Goal: Information Seeking & Learning: Learn about a topic

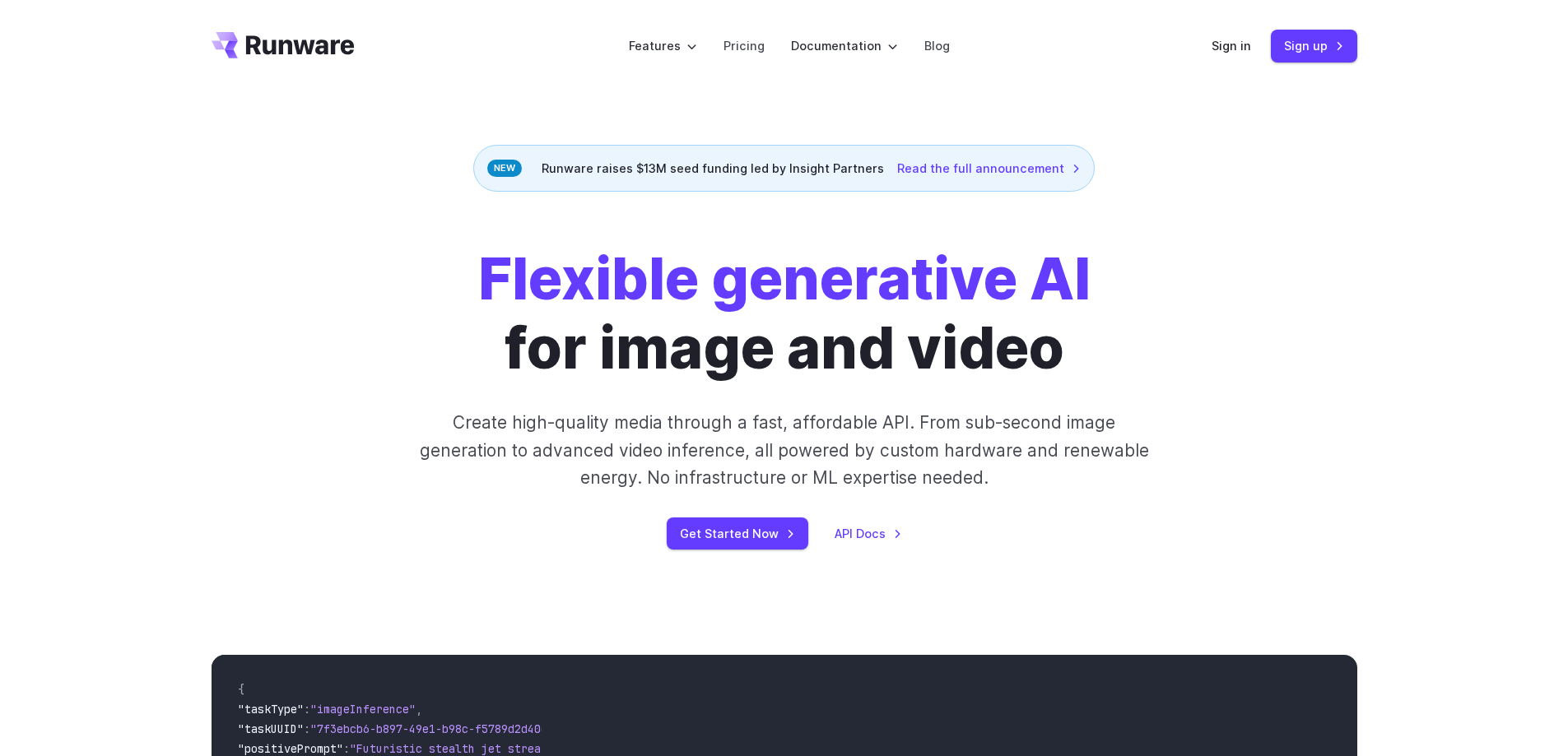
click at [616, 282] on strong "Flexible generative AI" at bounding box center [784, 278] width 612 height 70
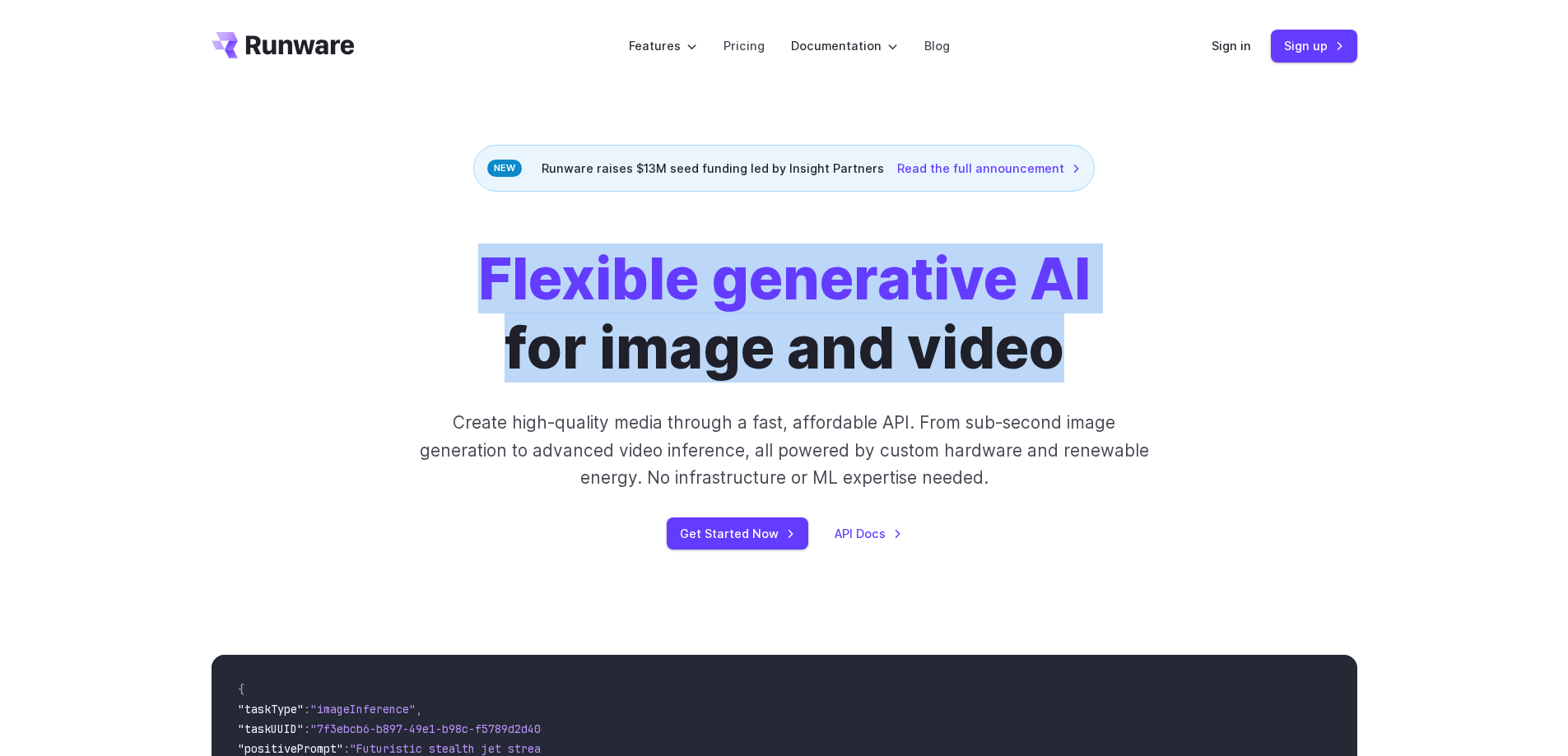
drag, startPoint x: 616, startPoint y: 282, endPoint x: 948, endPoint y: 342, distance: 337.4
click at [948, 342] on h1 "Flexible generative AI for image and video" at bounding box center [784, 313] width 612 height 138
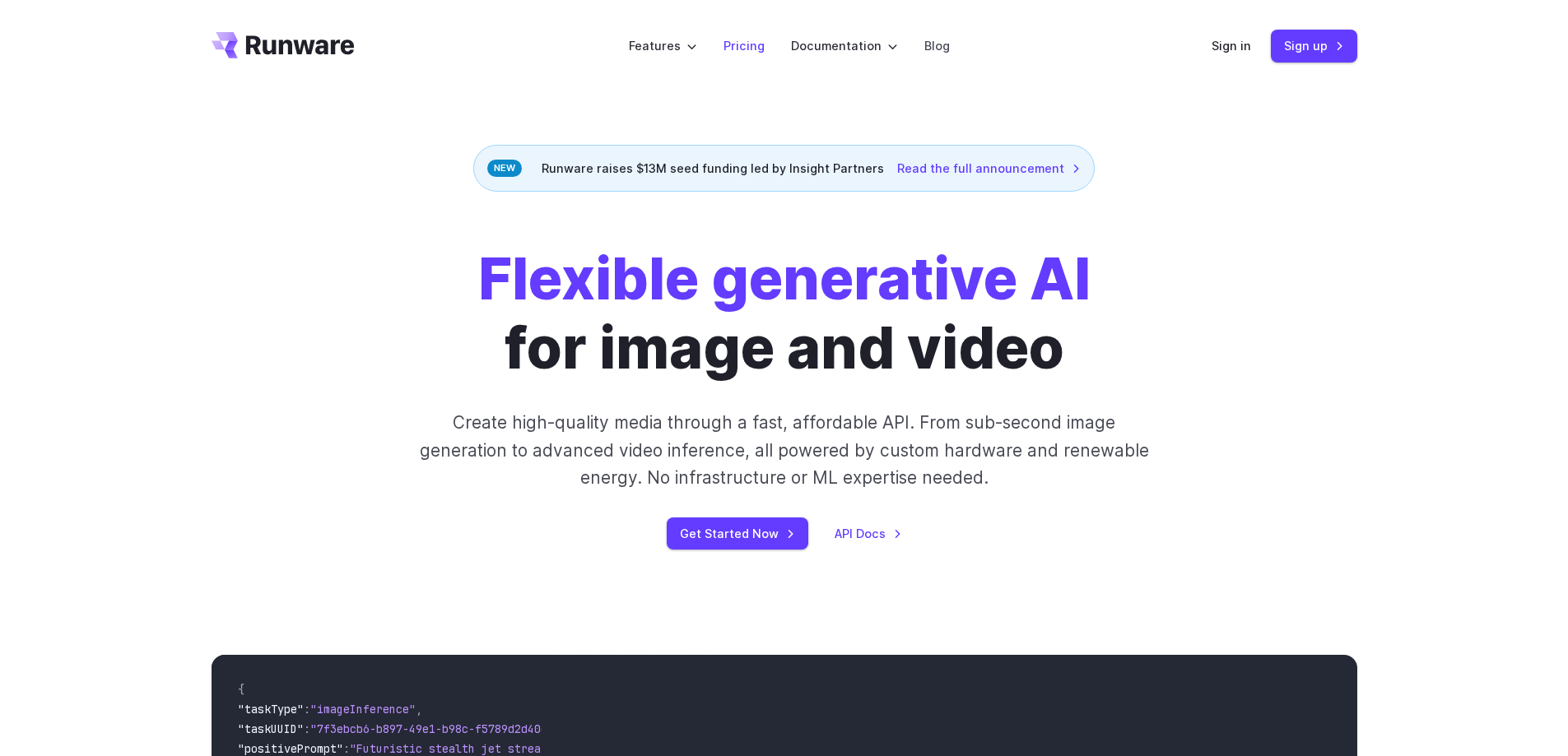
click at [732, 45] on link "Pricing" at bounding box center [744, 45] width 41 height 19
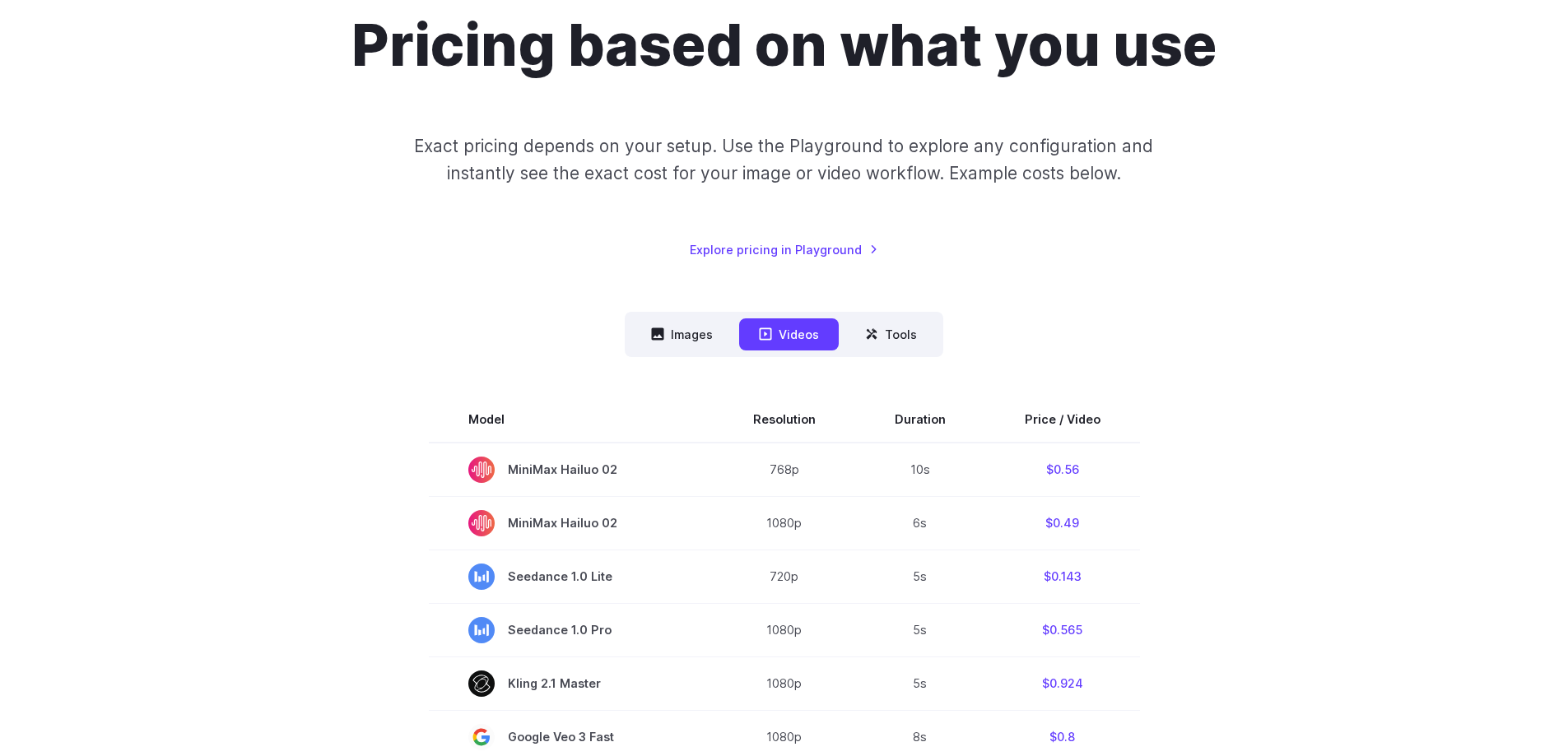
scroll to position [411, 0]
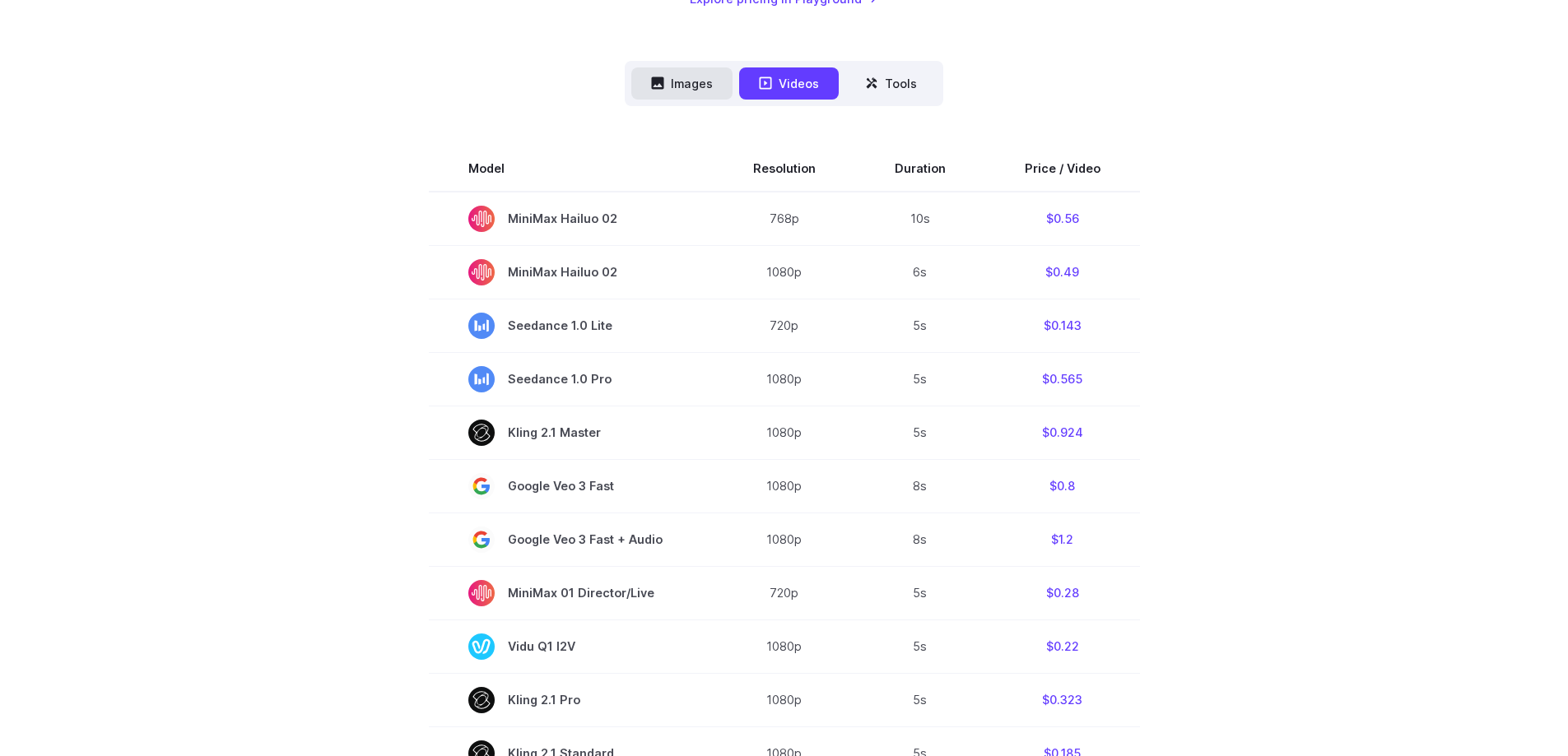
click at [694, 76] on button "Images" at bounding box center [682, 83] width 101 height 32
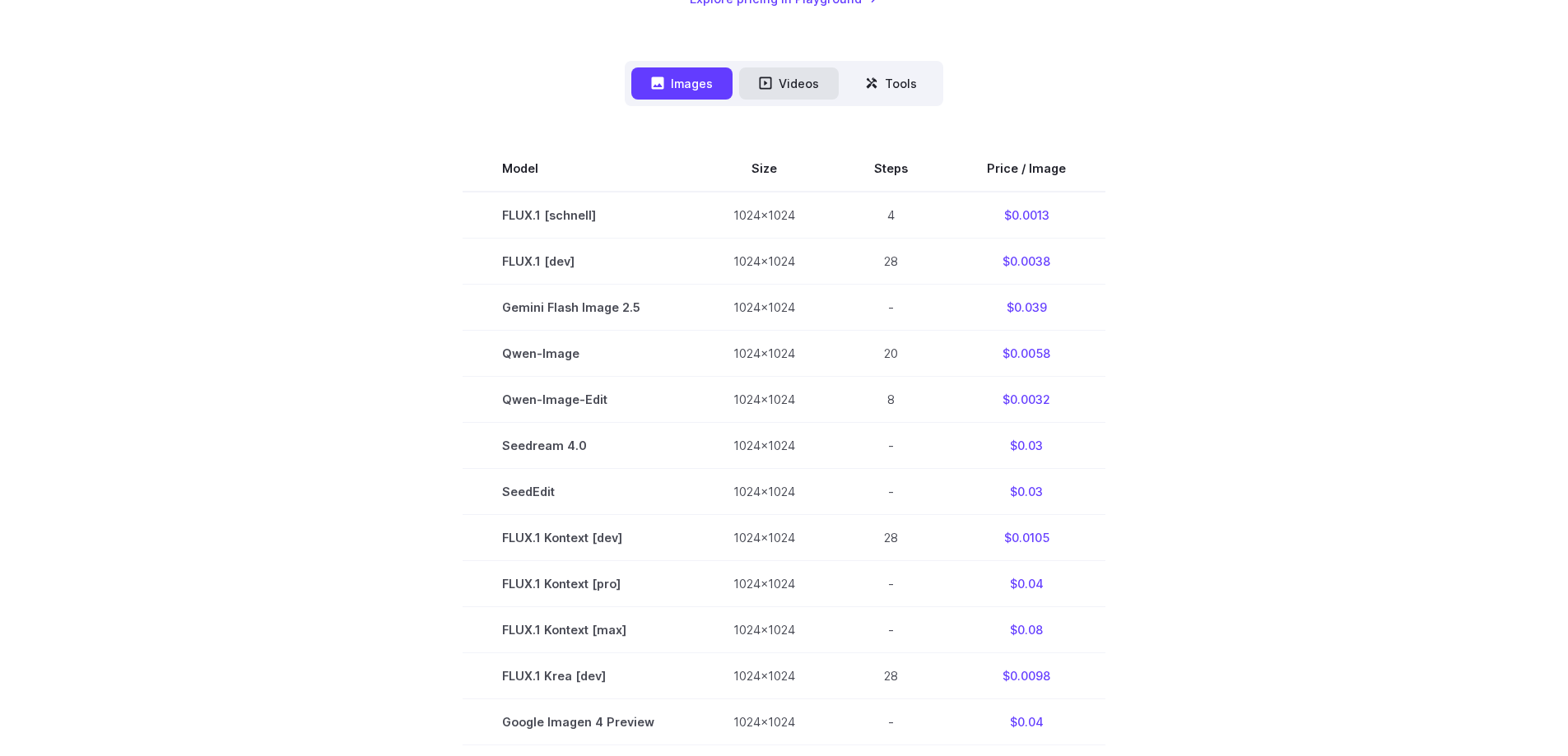
click at [751, 84] on button "Videos" at bounding box center [789, 83] width 100 height 32
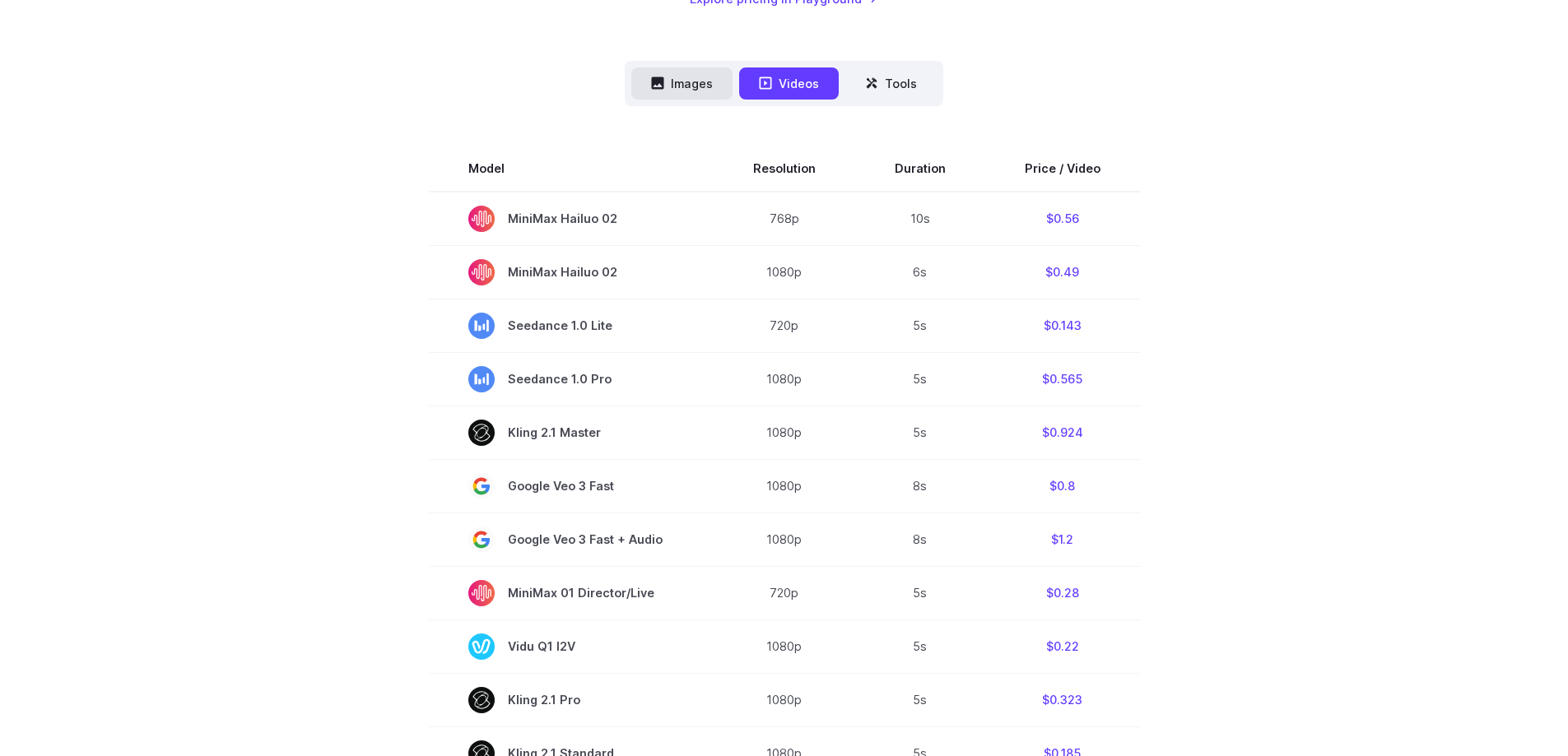
click at [702, 83] on button "Images" at bounding box center [682, 83] width 101 height 32
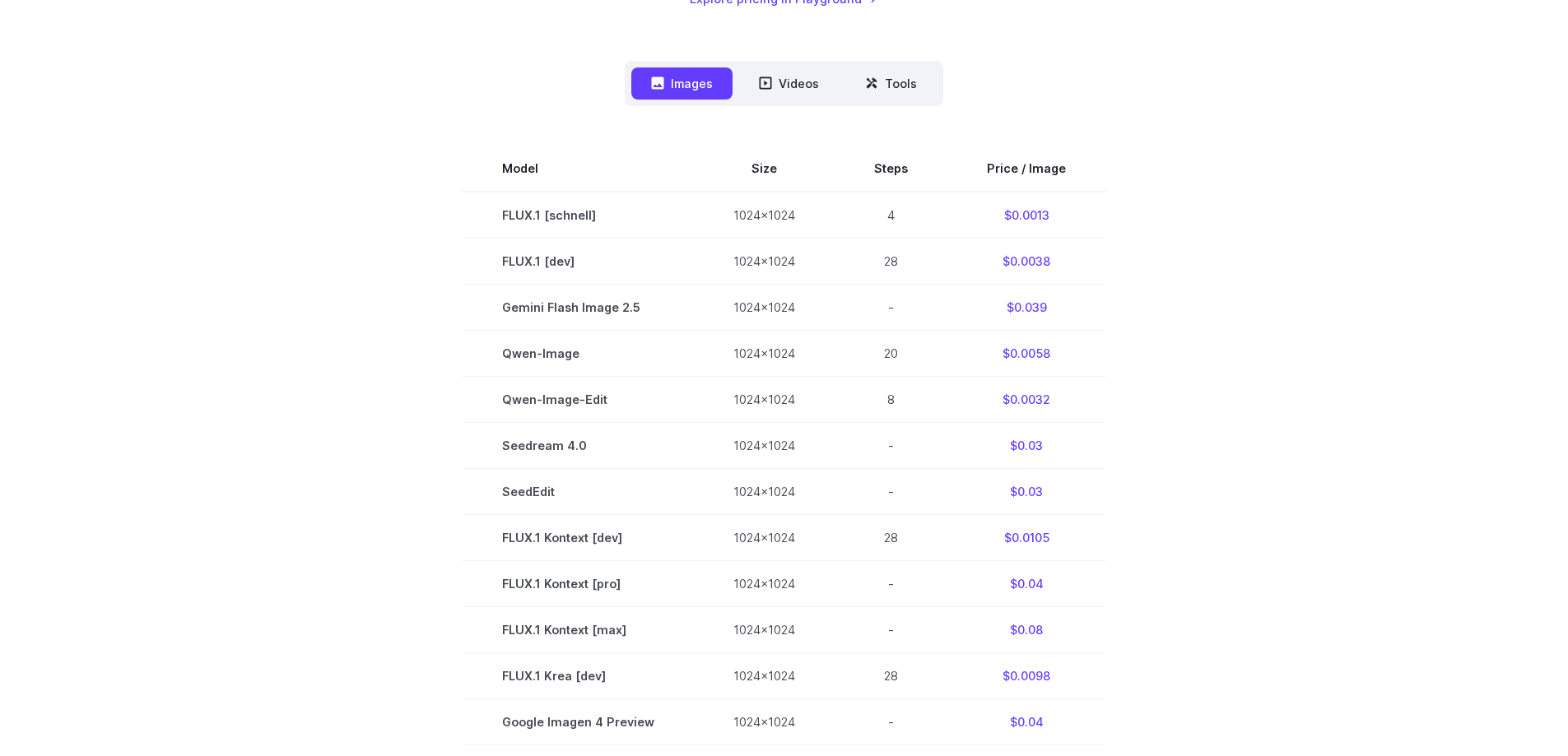
click at [349, 287] on section "Model Size Steps Price / Image FLUX.1 [schnell] 1024x1024 4 $0.0013 FLUX.1 [dev…" at bounding box center [784, 630] width 1146 height 969
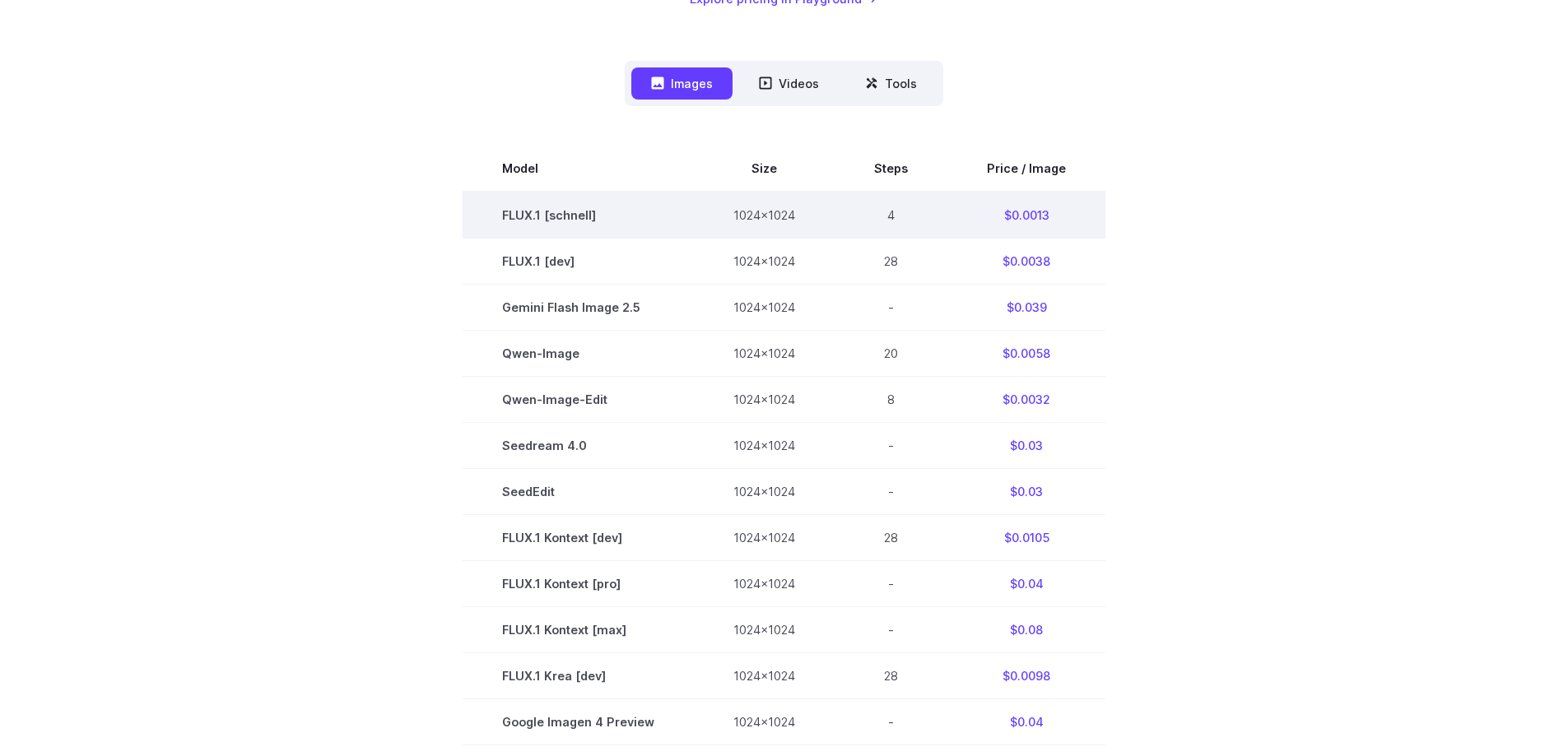
click at [563, 211] on td "FLUX.1 [schnell]" at bounding box center [578, 215] width 231 height 47
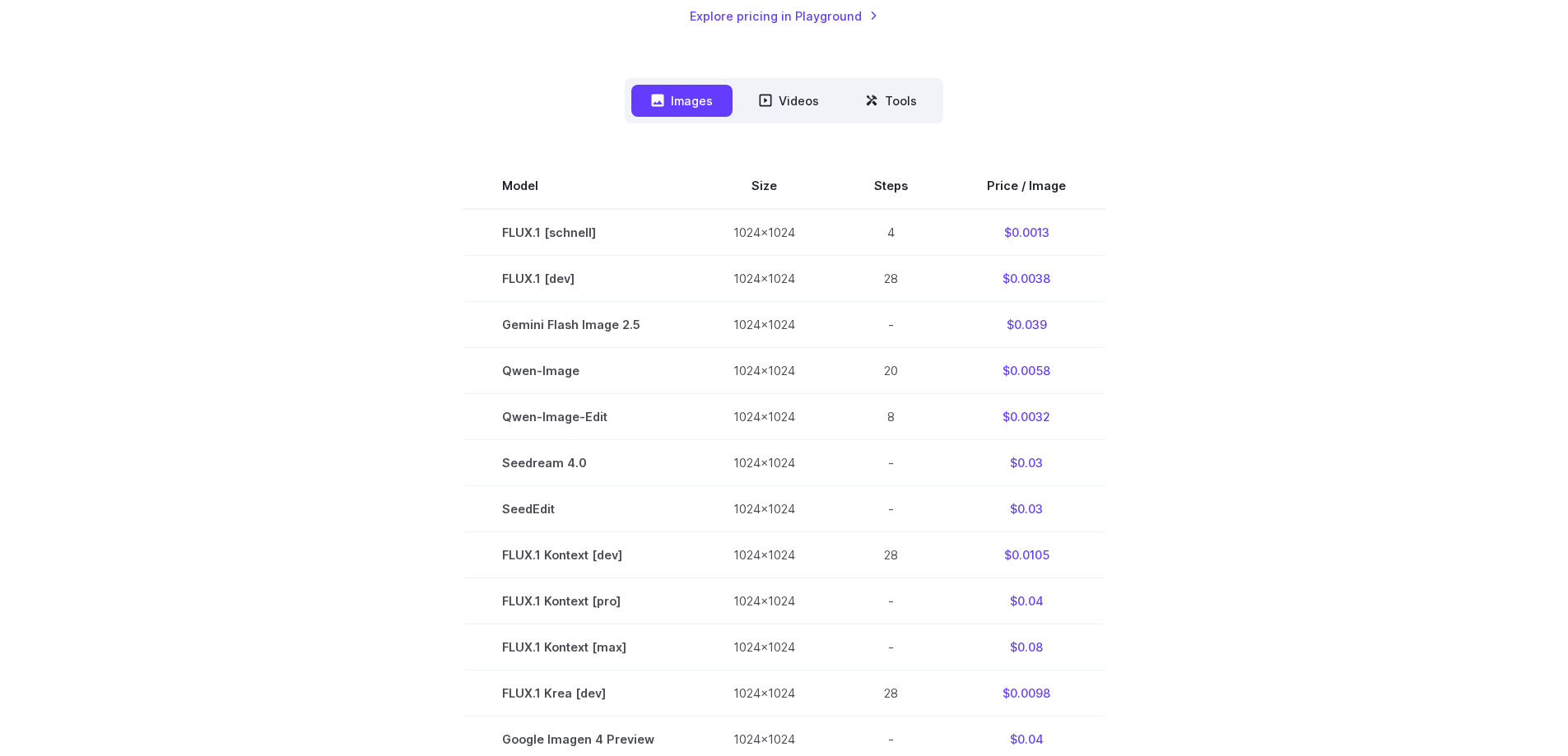
scroll to position [247, 0]
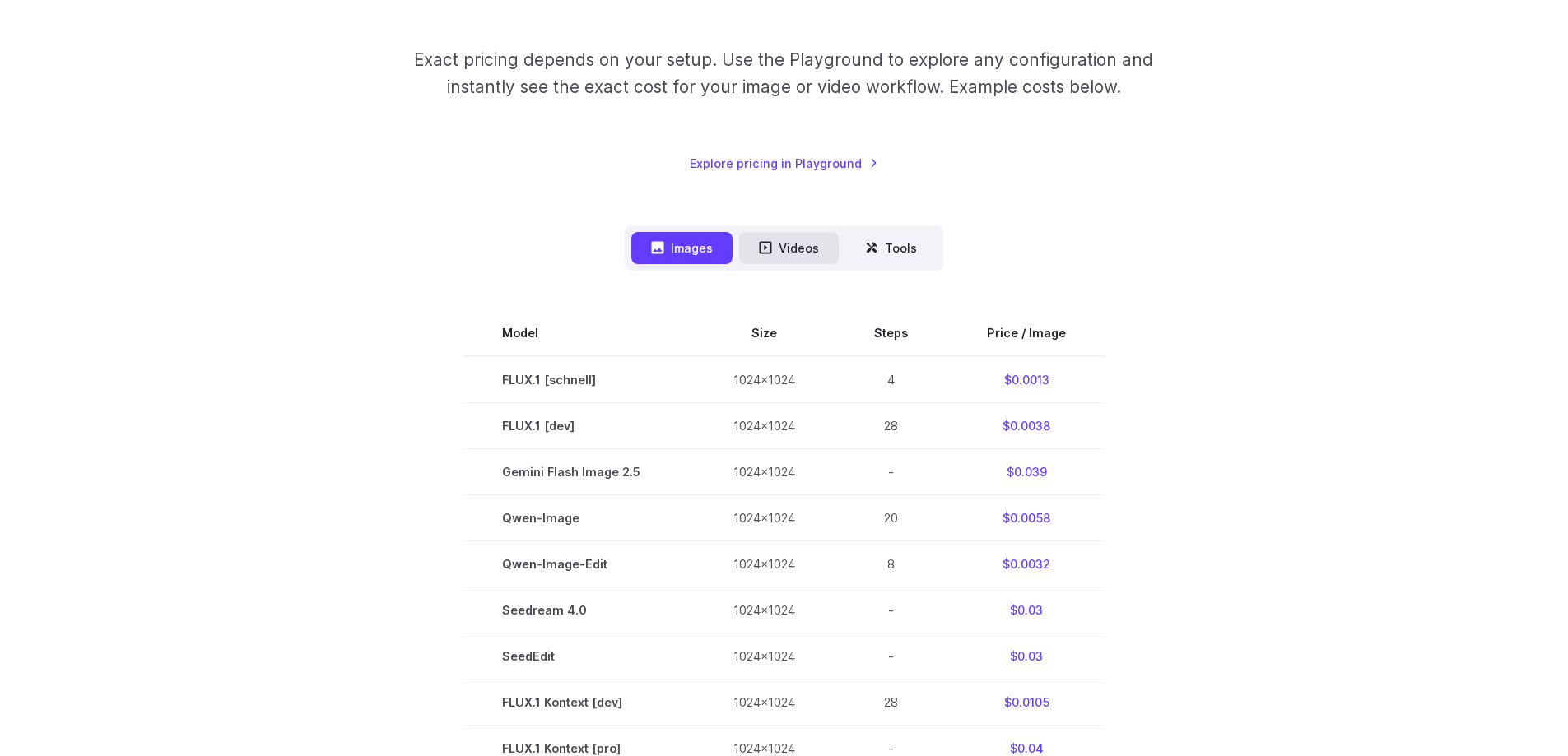
click at [808, 250] on button "Videos" at bounding box center [789, 248] width 100 height 32
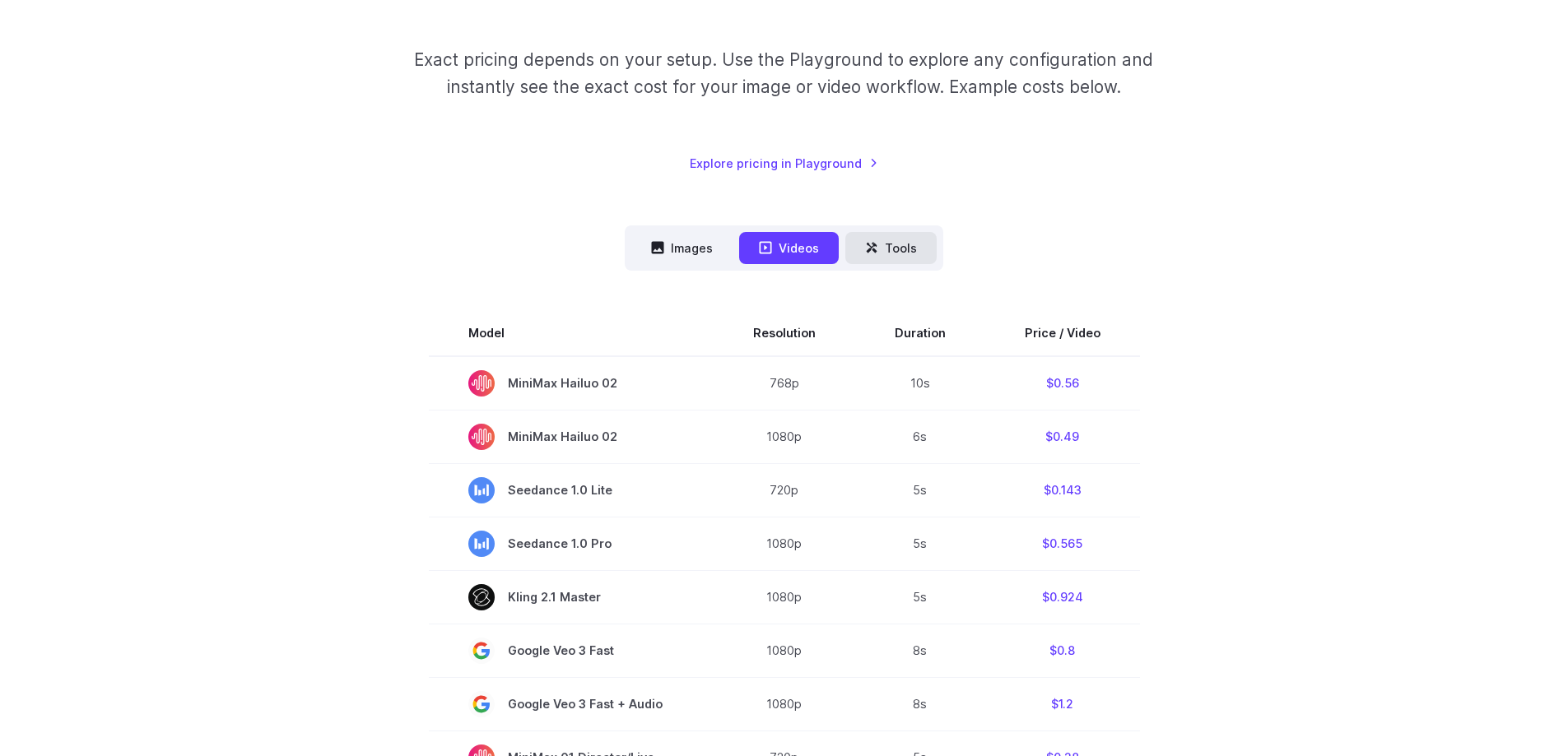
click at [883, 250] on button "Tools" at bounding box center [890, 248] width 91 height 32
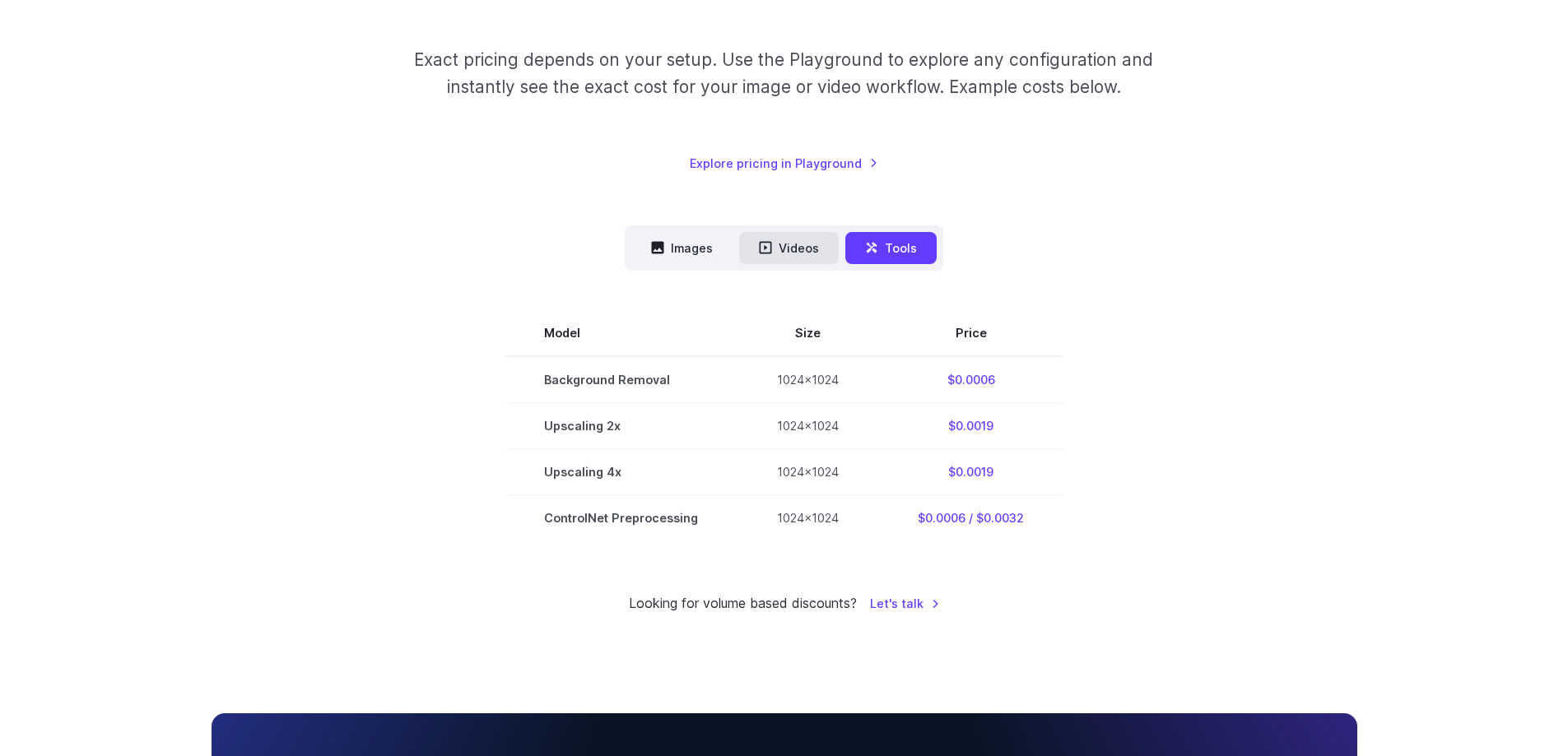
click at [820, 243] on button "Videos" at bounding box center [789, 248] width 100 height 32
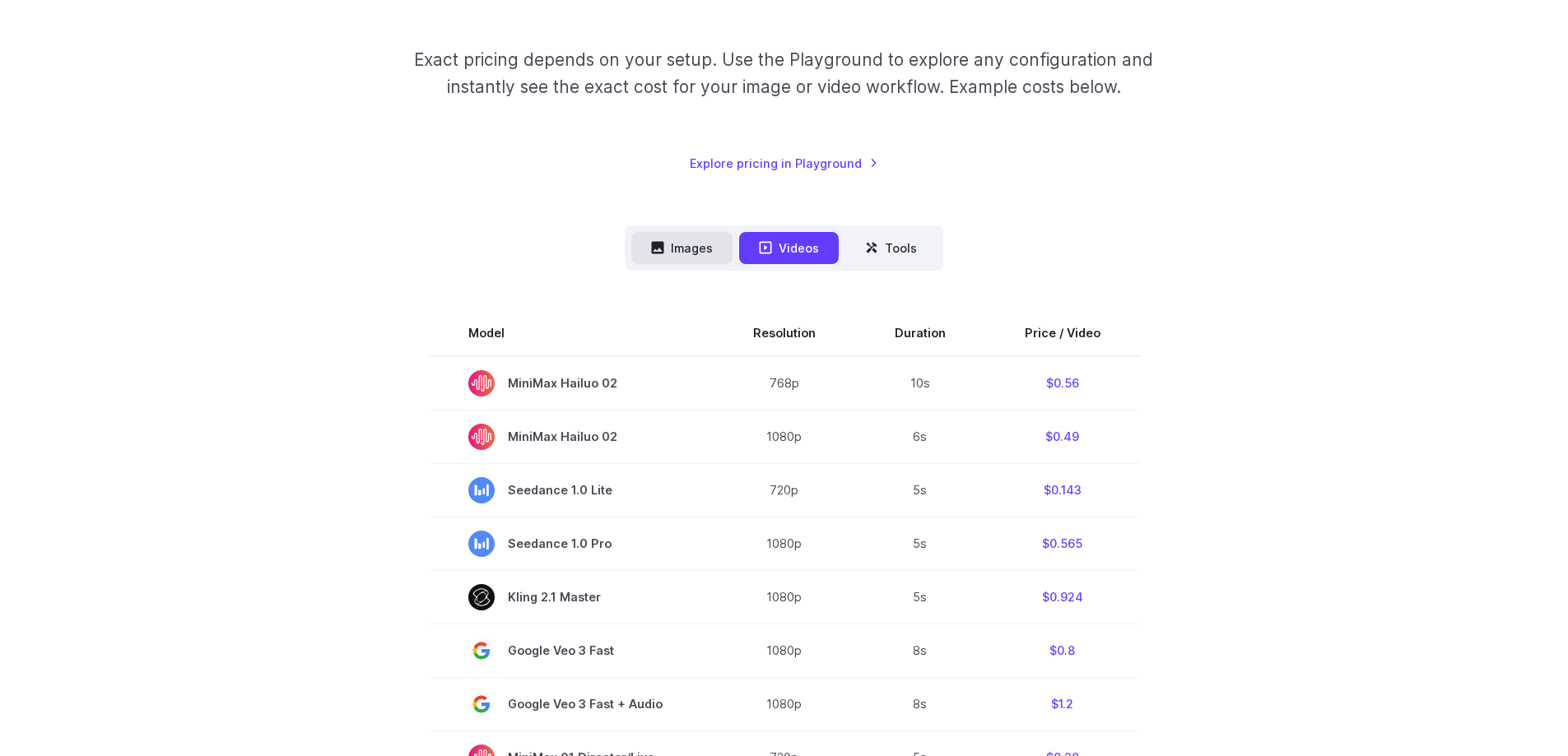
click at [710, 247] on button "Images" at bounding box center [682, 248] width 101 height 32
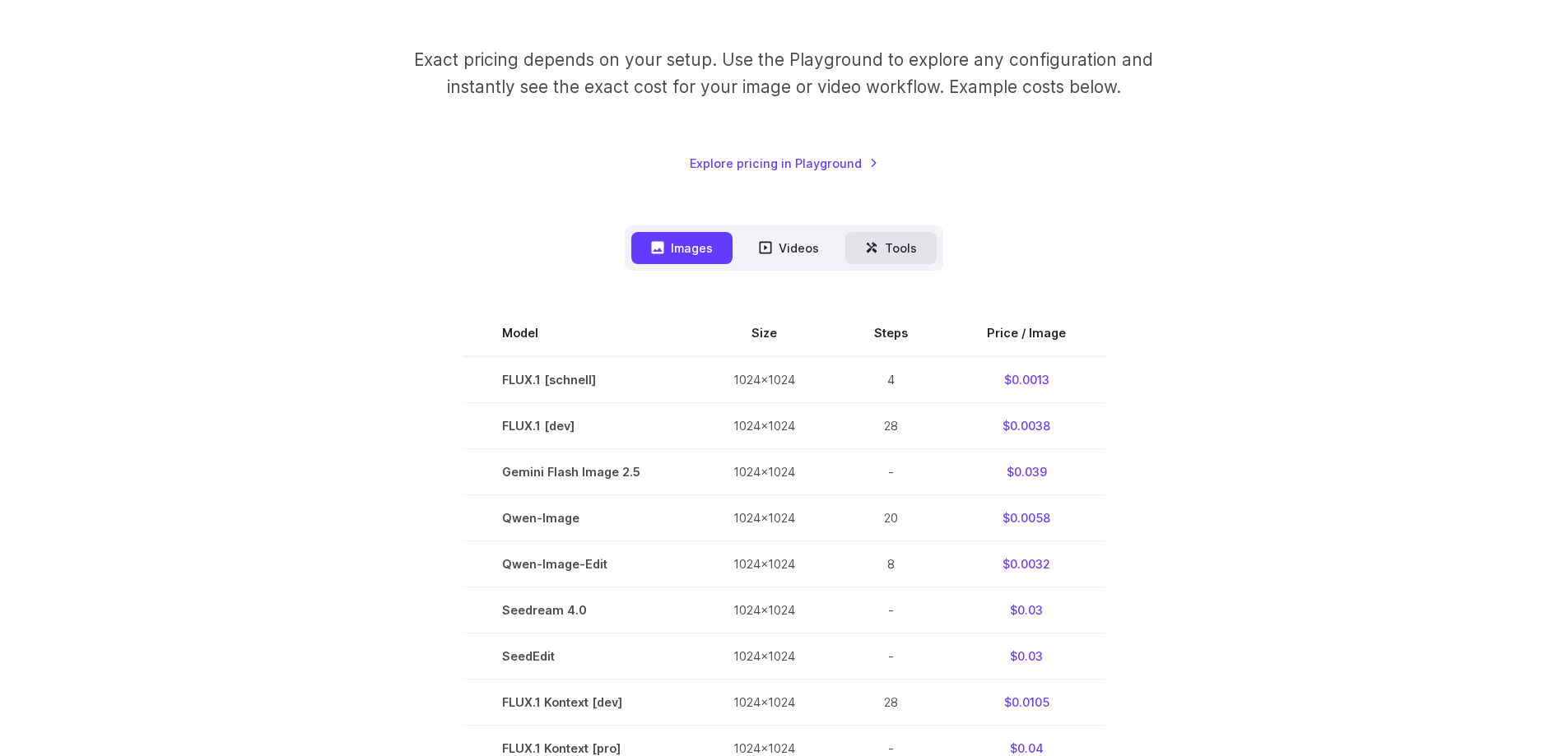
click at [880, 249] on button "Tools" at bounding box center [890, 248] width 91 height 32
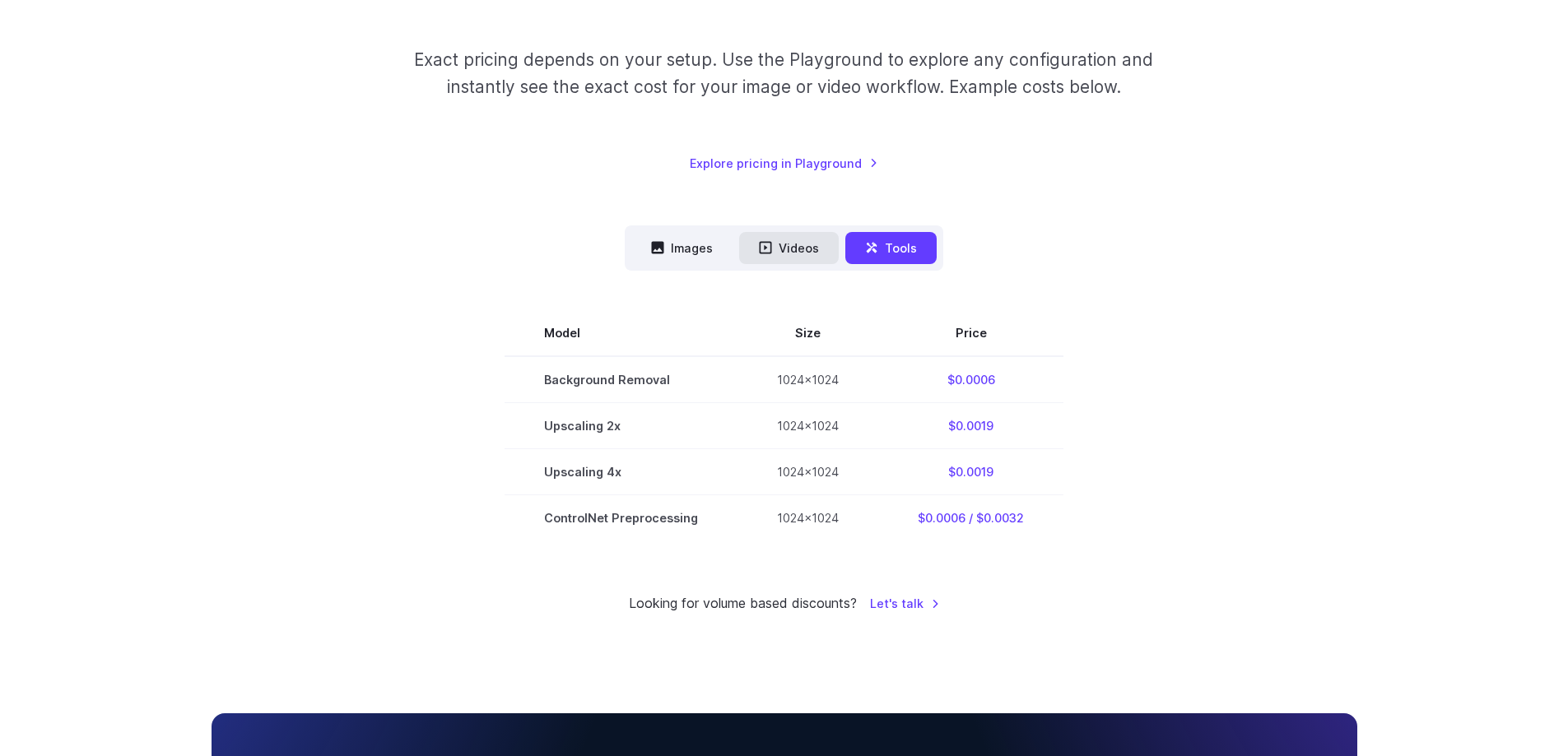
click at [793, 249] on button "Videos" at bounding box center [789, 248] width 100 height 32
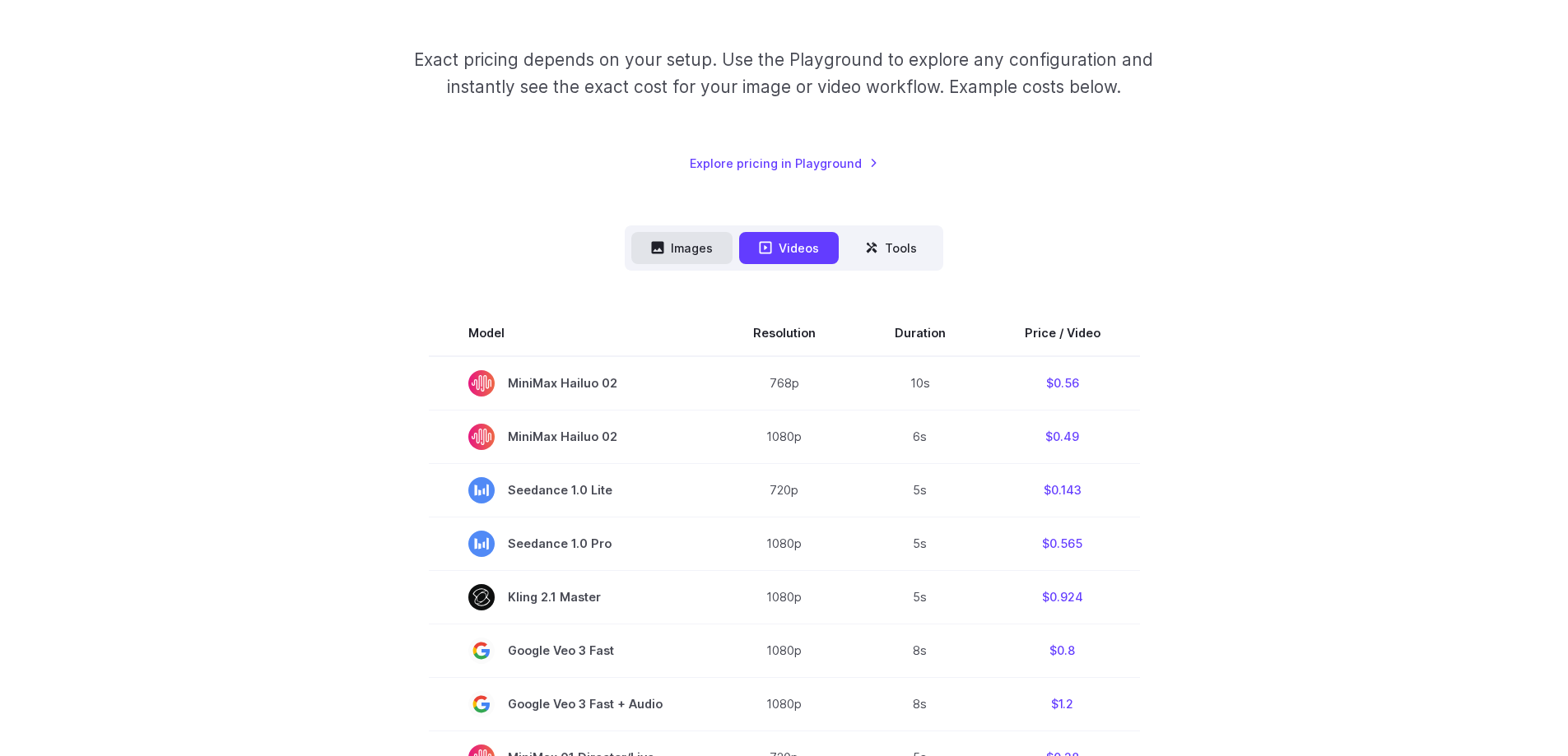
click at [704, 257] on button "Images" at bounding box center [682, 248] width 101 height 32
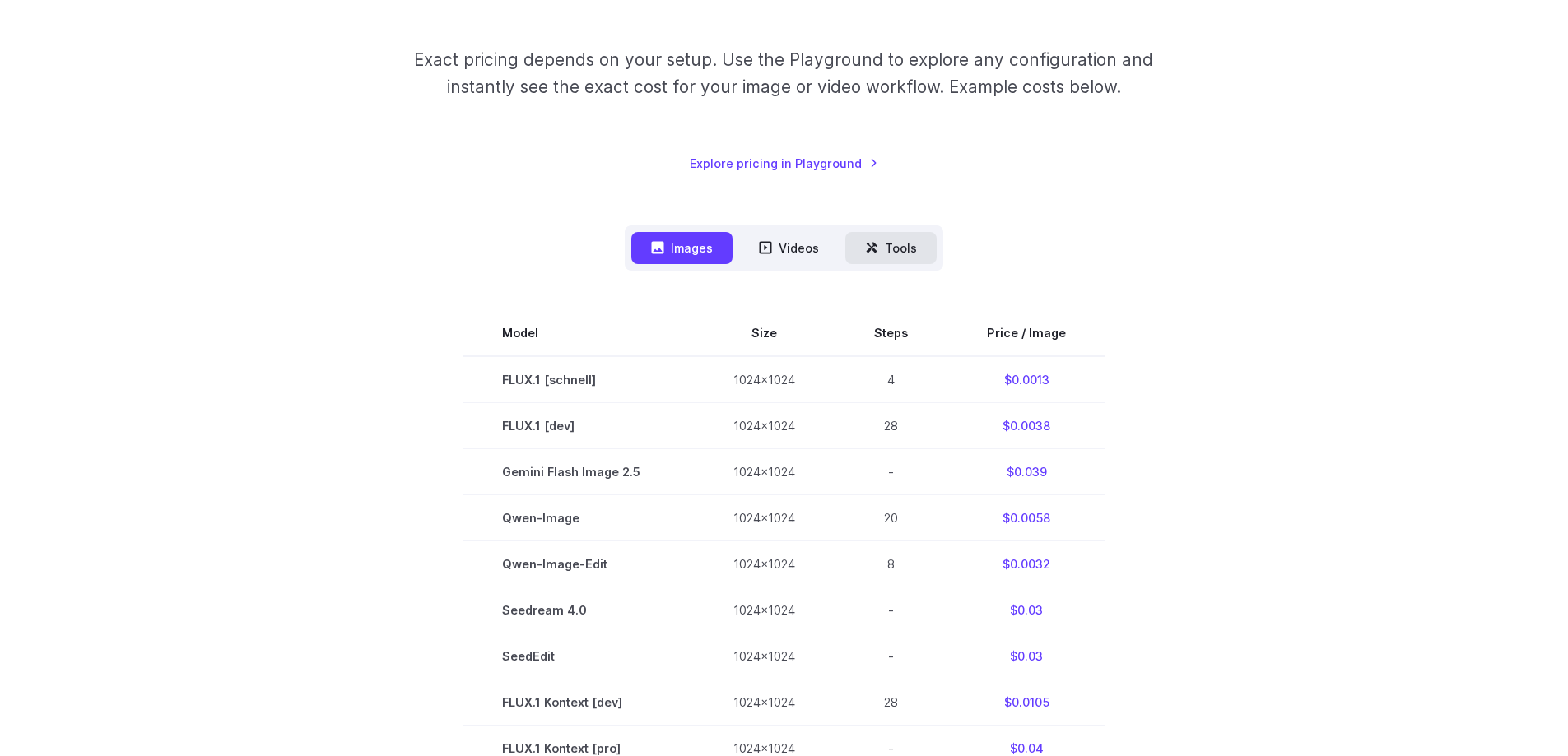
click at [863, 241] on button "Tools" at bounding box center [890, 248] width 91 height 32
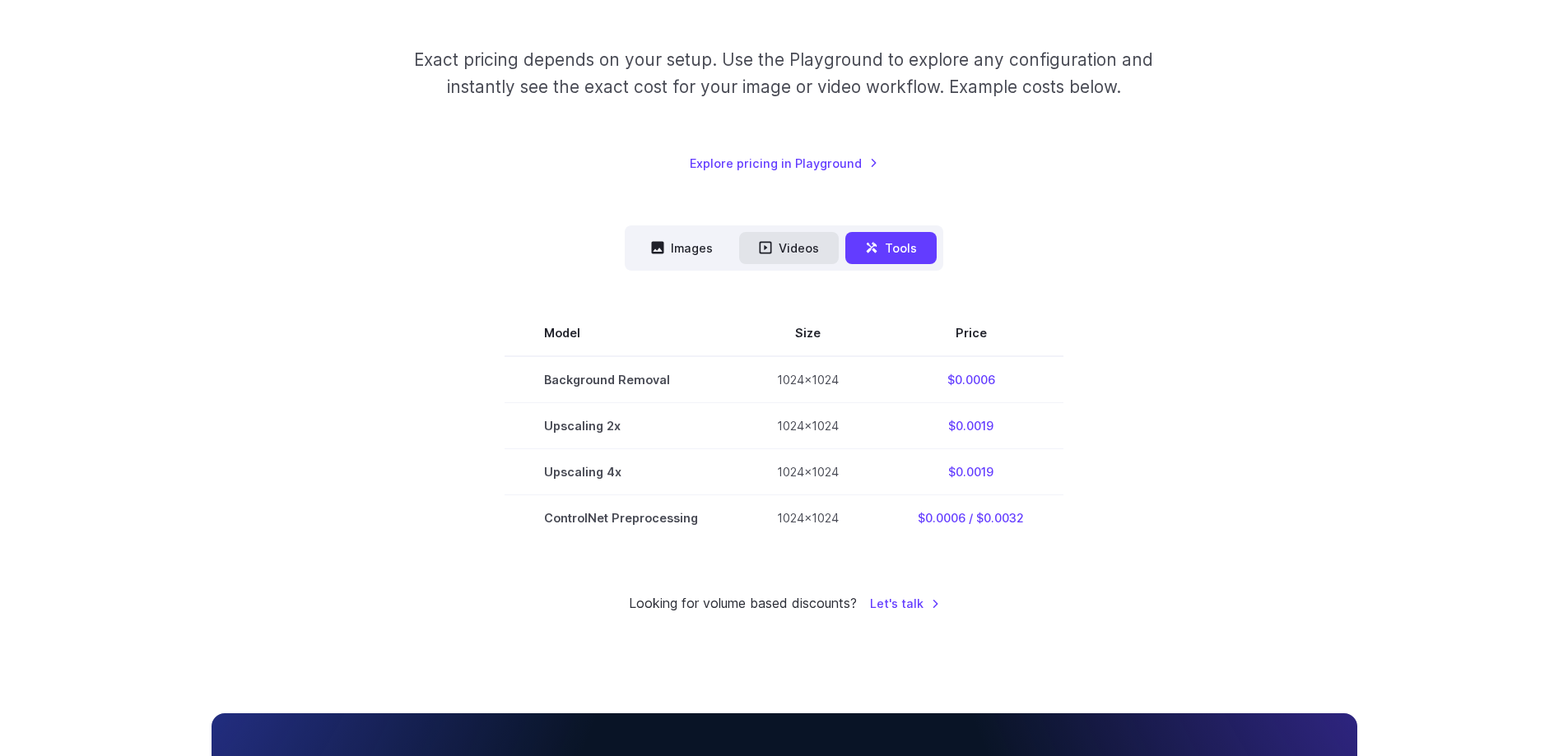
click at [798, 250] on button "Videos" at bounding box center [789, 248] width 100 height 32
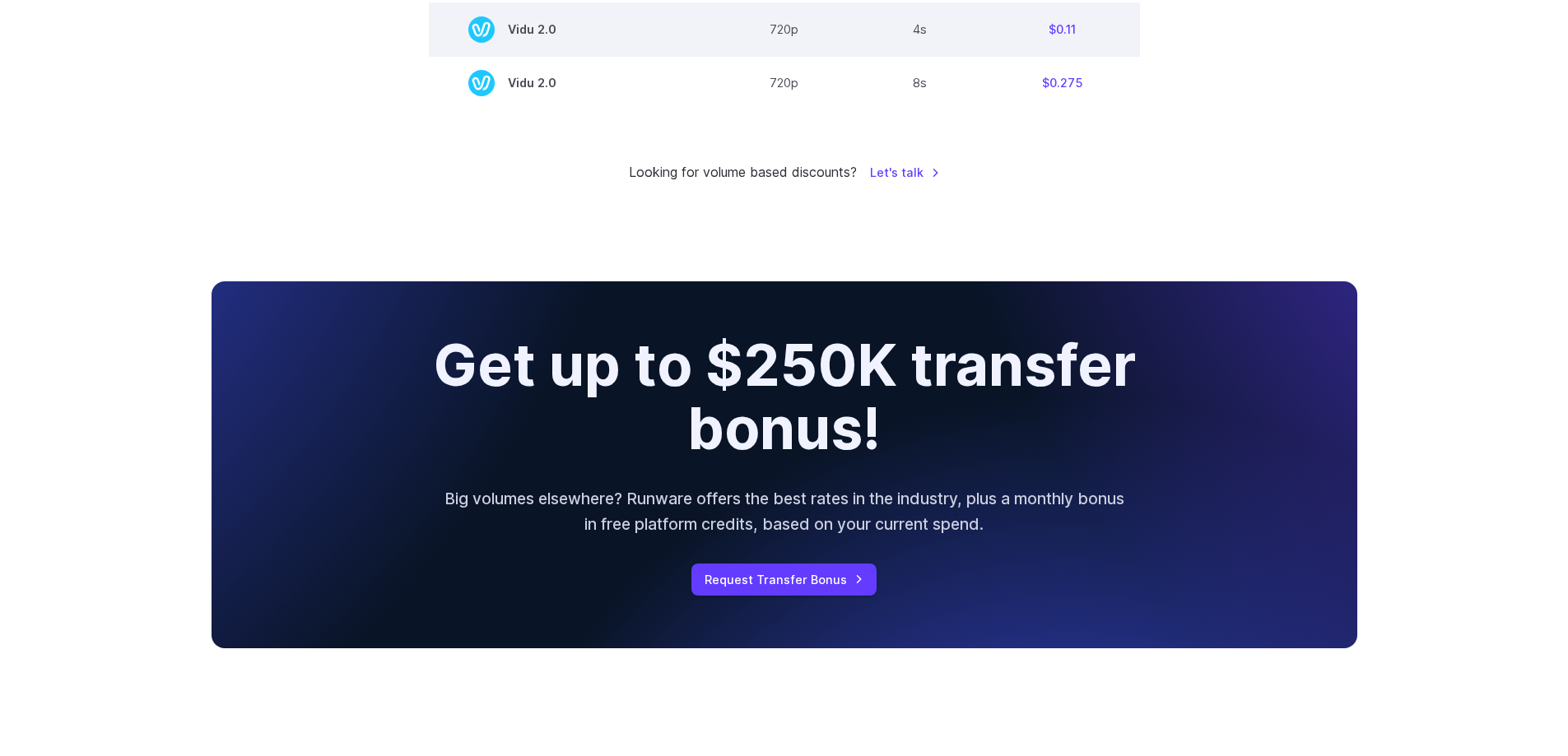
scroll to position [1152, 0]
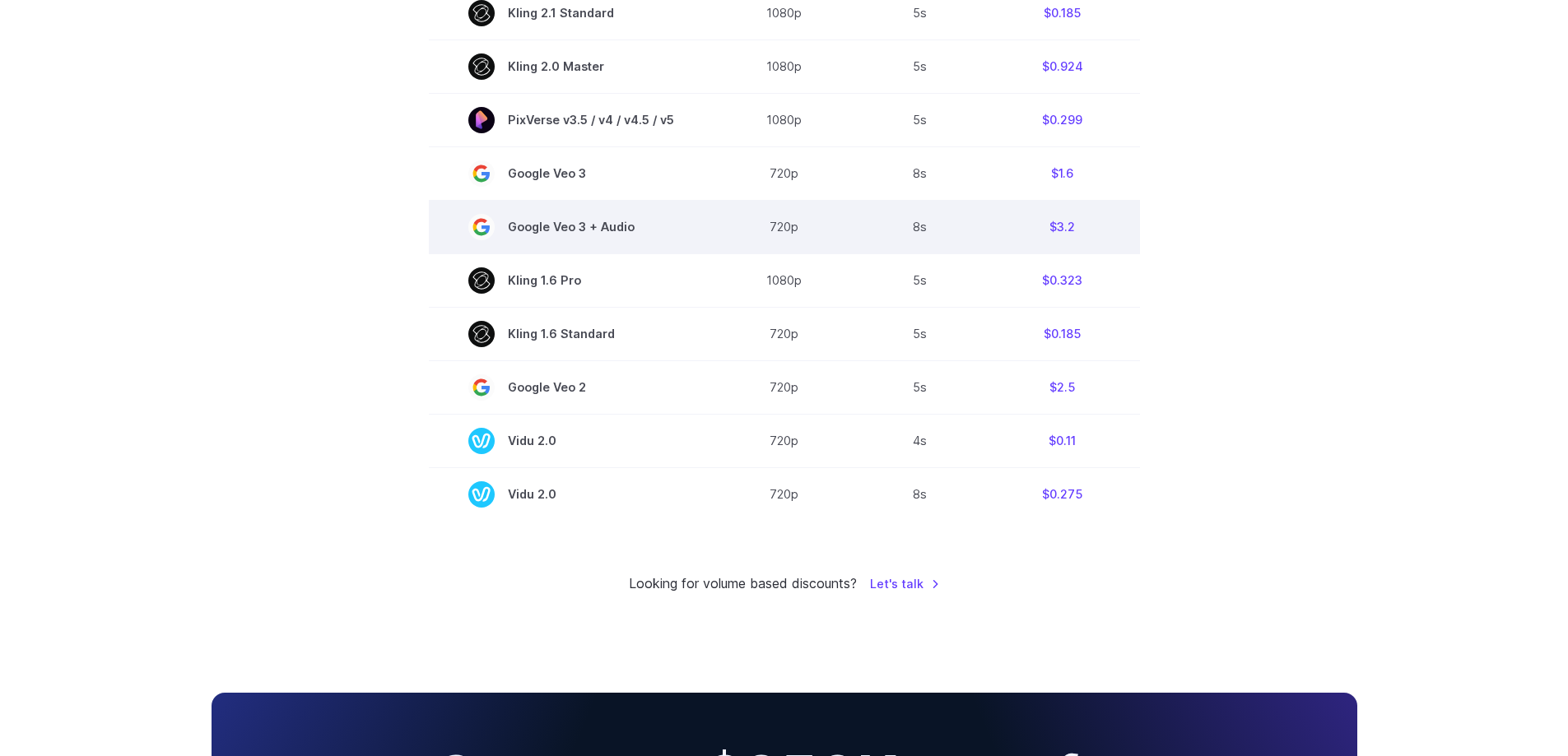
click at [610, 223] on span "Google Veo 3 + Audio" at bounding box center [571, 227] width 206 height 27
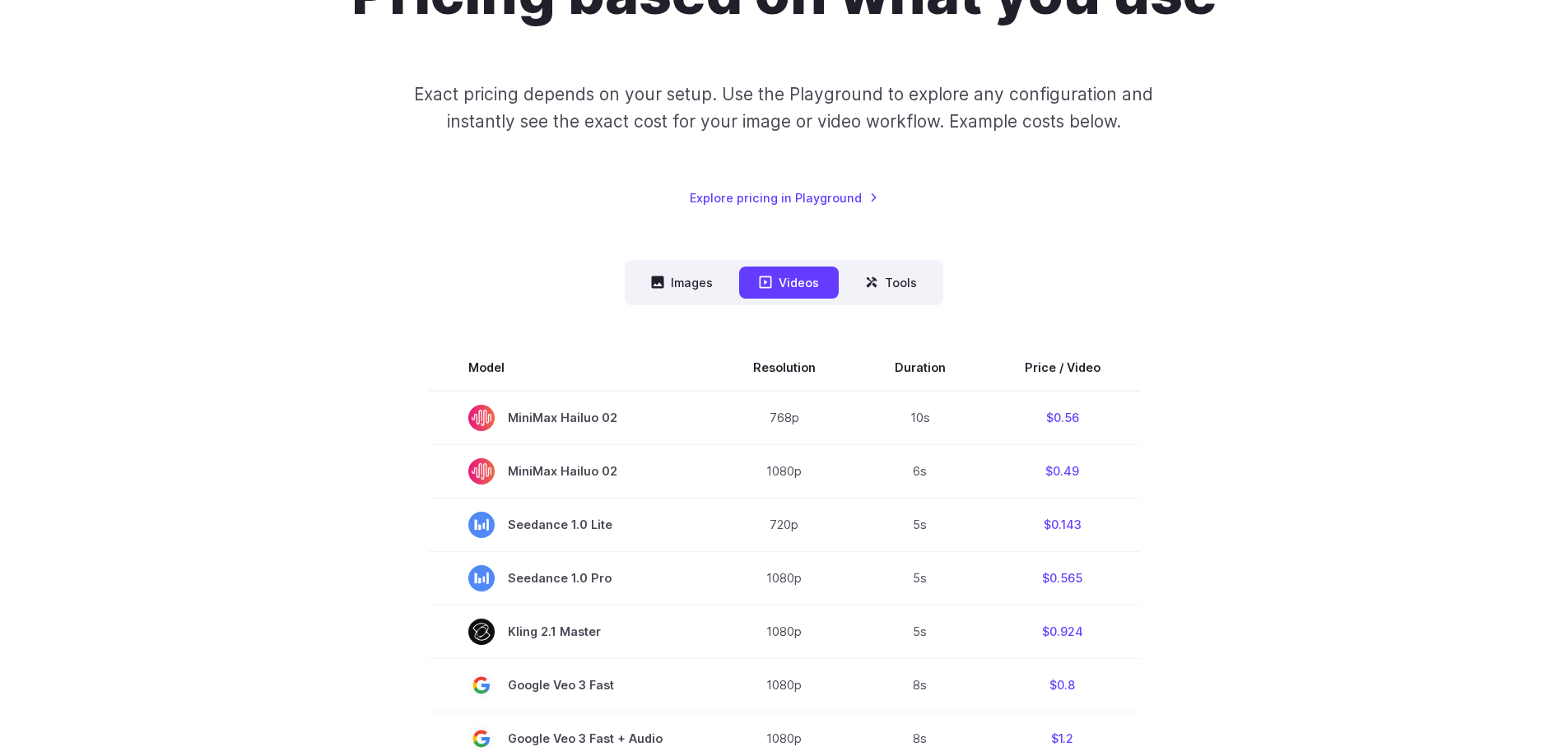
scroll to position [0, 0]
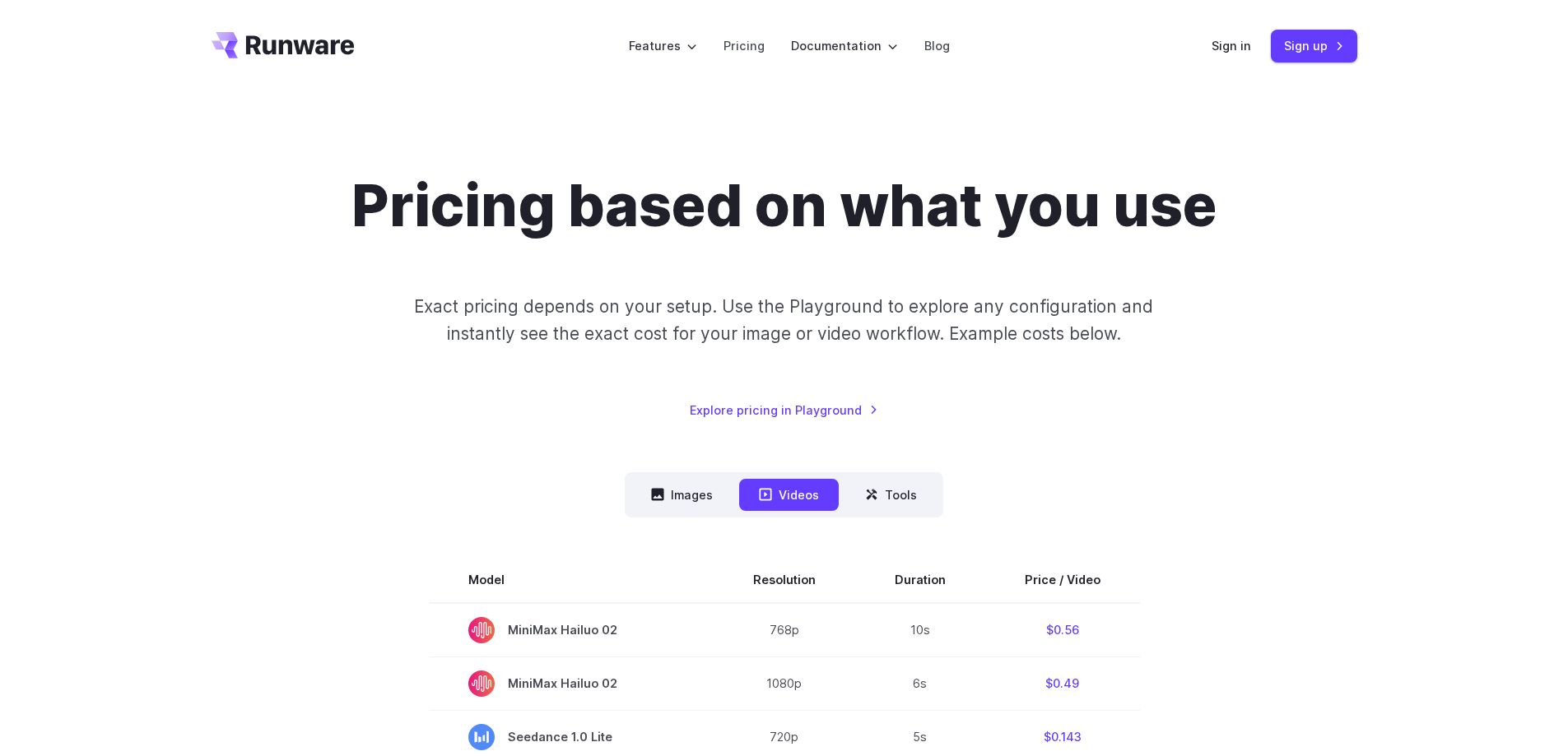
click at [484, 204] on h1 "Pricing based on what you use" at bounding box center [784, 206] width 865 height 69
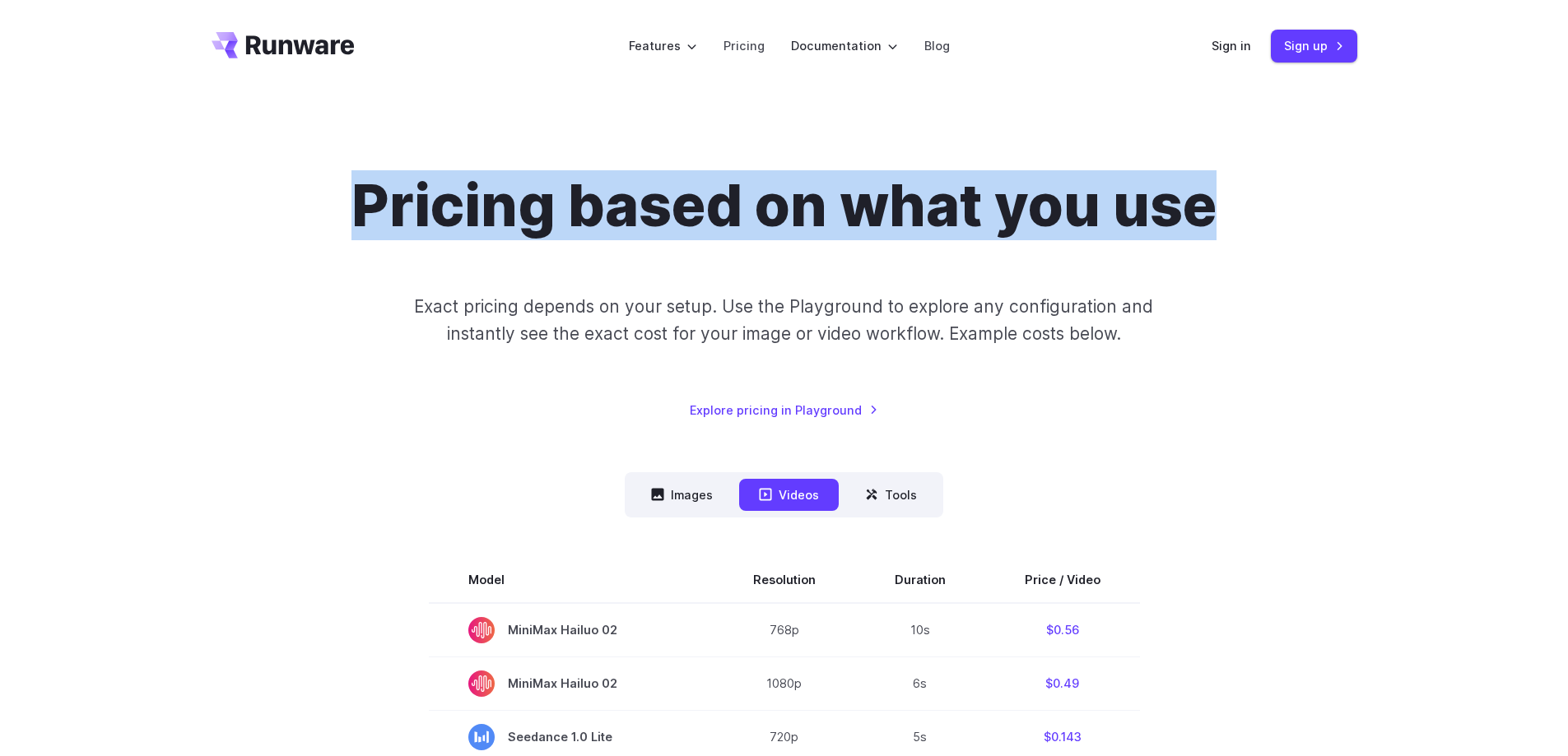
drag, startPoint x: 484, startPoint y: 204, endPoint x: 1143, endPoint y: 212, distance: 659.0
click at [1143, 212] on h1 "Pricing based on what you use" at bounding box center [784, 206] width 865 height 69
drag, startPoint x: 1143, startPoint y: 212, endPoint x: 472, endPoint y: 212, distance: 671.0
click at [472, 212] on h1 "Pricing based on what you use" at bounding box center [784, 206] width 865 height 69
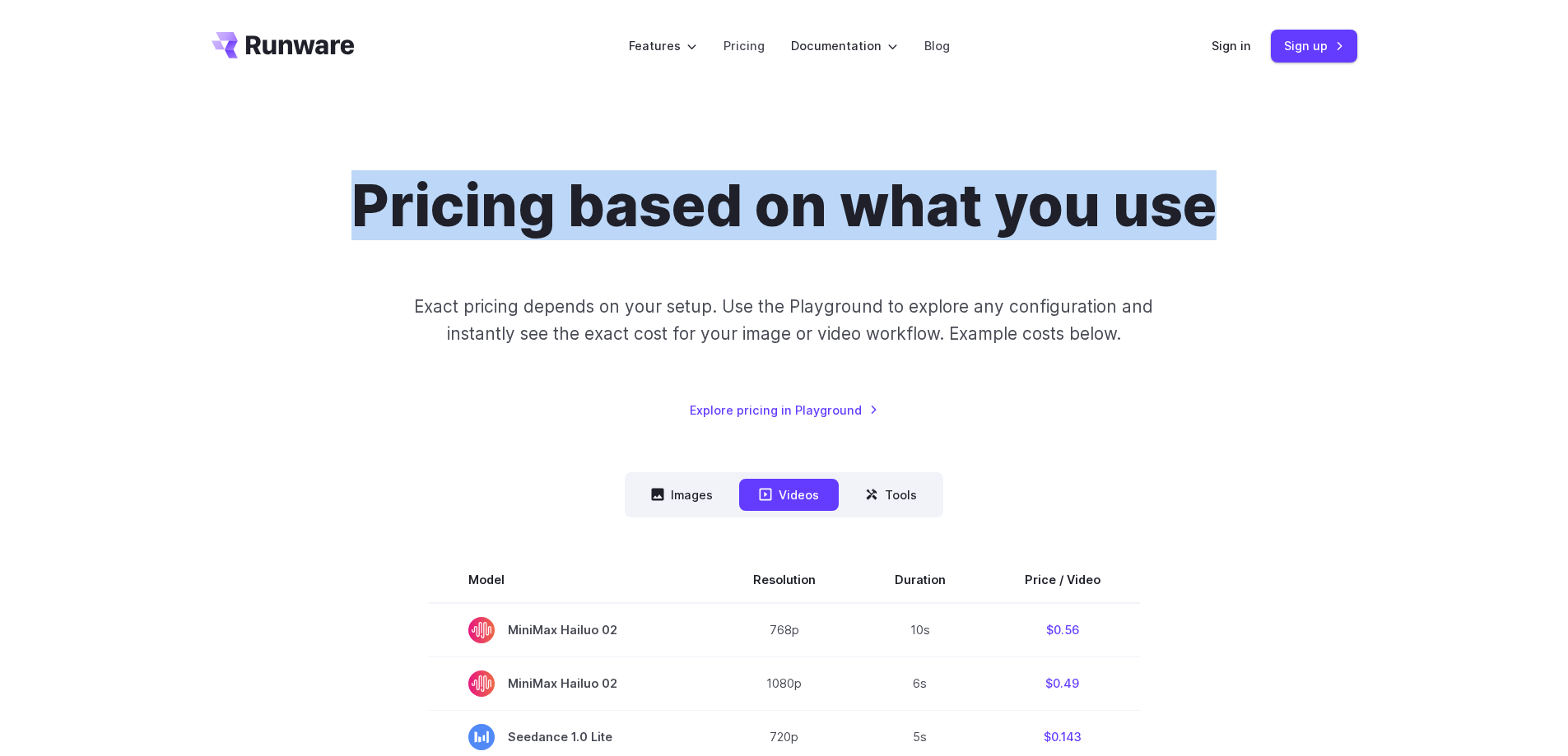
click at [472, 212] on h1 "Pricing based on what you use" at bounding box center [784, 206] width 865 height 69
drag, startPoint x: 472, startPoint y: 212, endPoint x: 1103, endPoint y: 211, distance: 631.0
click at [1103, 211] on h1 "Pricing based on what you use" at bounding box center [784, 206] width 865 height 69
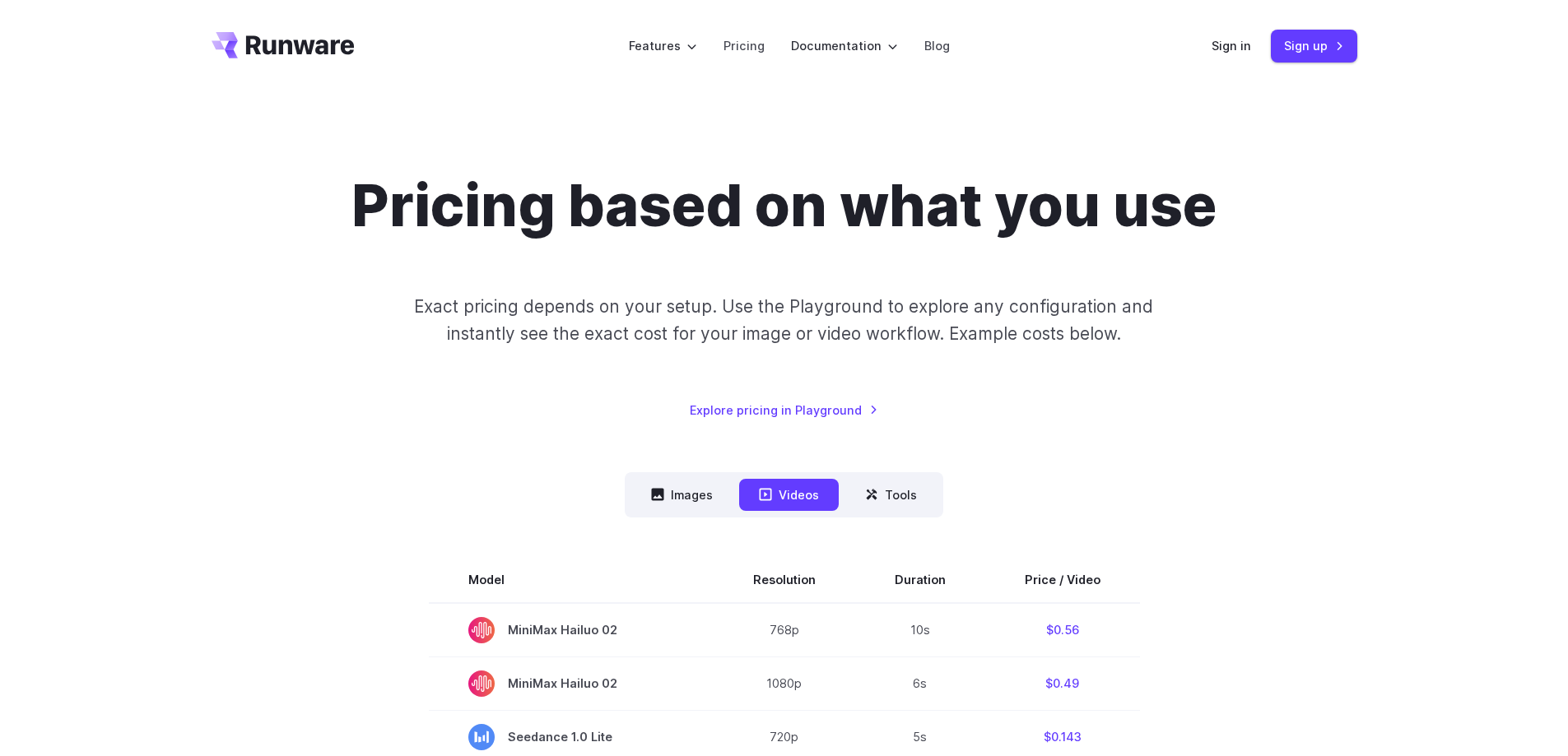
click at [1173, 207] on h1 "Pricing based on what you use" at bounding box center [784, 206] width 865 height 69
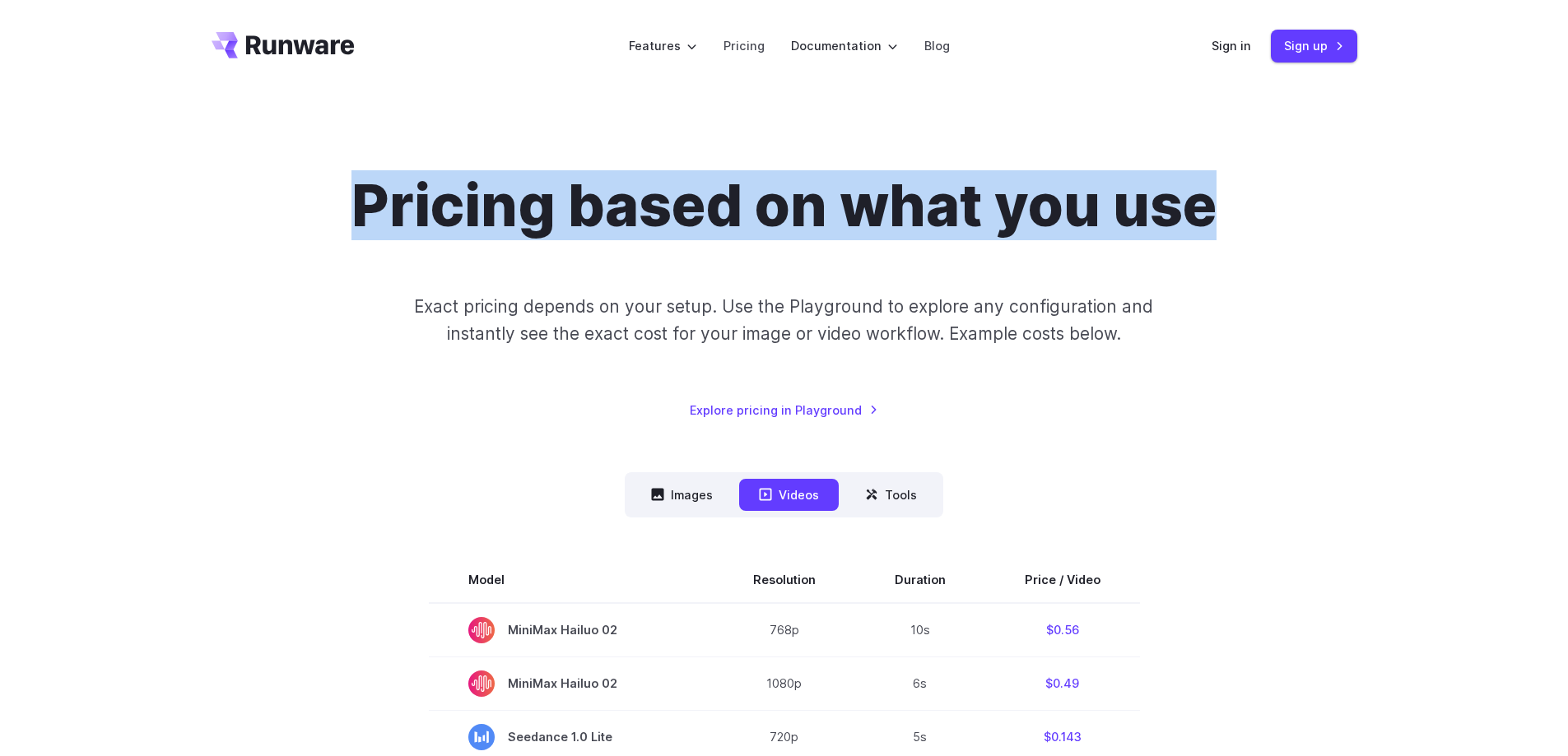
drag, startPoint x: 1173, startPoint y: 207, endPoint x: 376, endPoint y: 207, distance: 797.0
click at [376, 207] on h1 "Pricing based on what you use" at bounding box center [784, 206] width 865 height 69
drag, startPoint x: 376, startPoint y: 207, endPoint x: 1163, endPoint y: 213, distance: 787.0
click at [1163, 213] on h1 "Pricing based on what you use" at bounding box center [784, 206] width 865 height 69
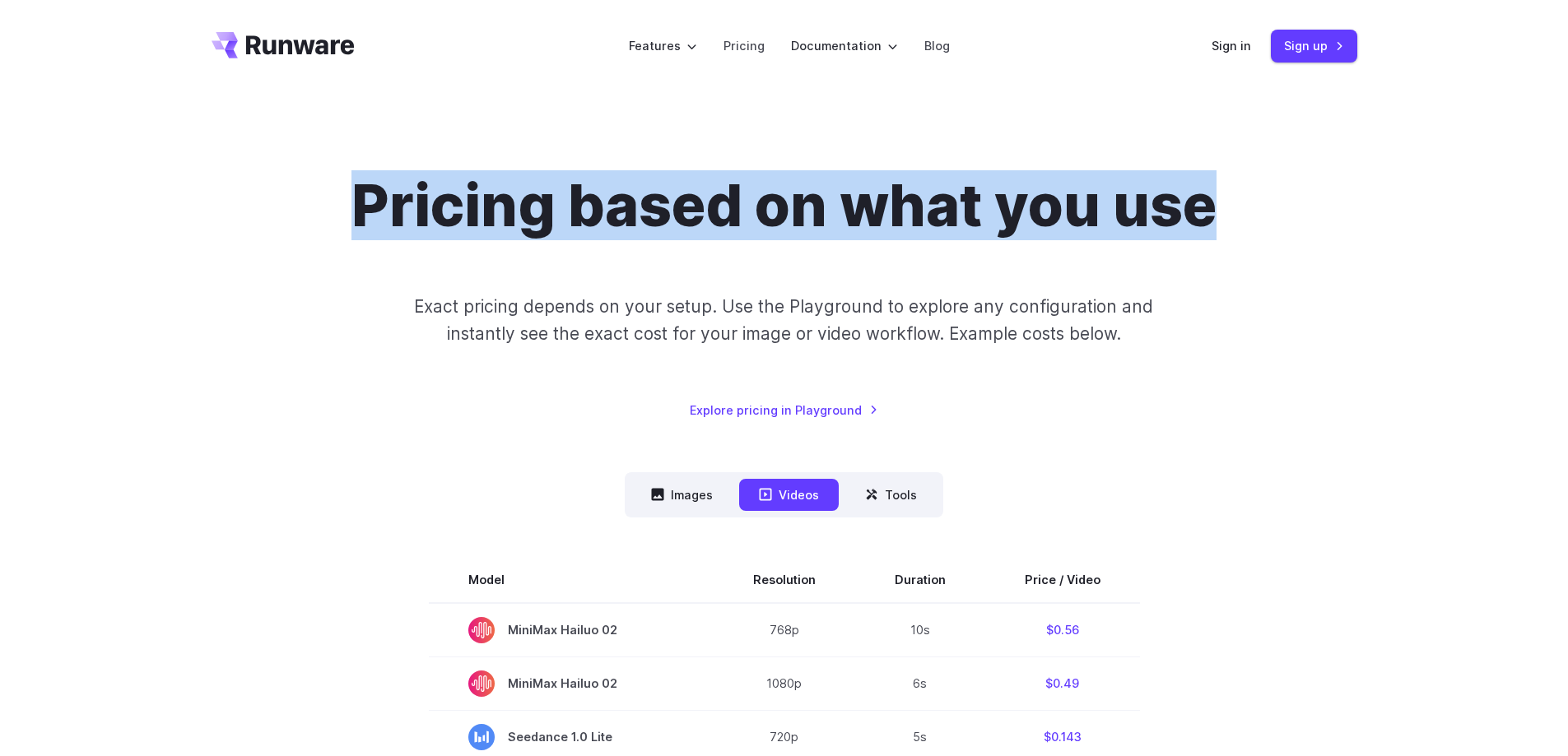
click at [1163, 213] on h1 "Pricing based on what you use" at bounding box center [784, 206] width 865 height 69
drag, startPoint x: 1163, startPoint y: 213, endPoint x: 427, endPoint y: 205, distance: 736.0
click at [427, 205] on h1 "Pricing based on what you use" at bounding box center [784, 206] width 865 height 69
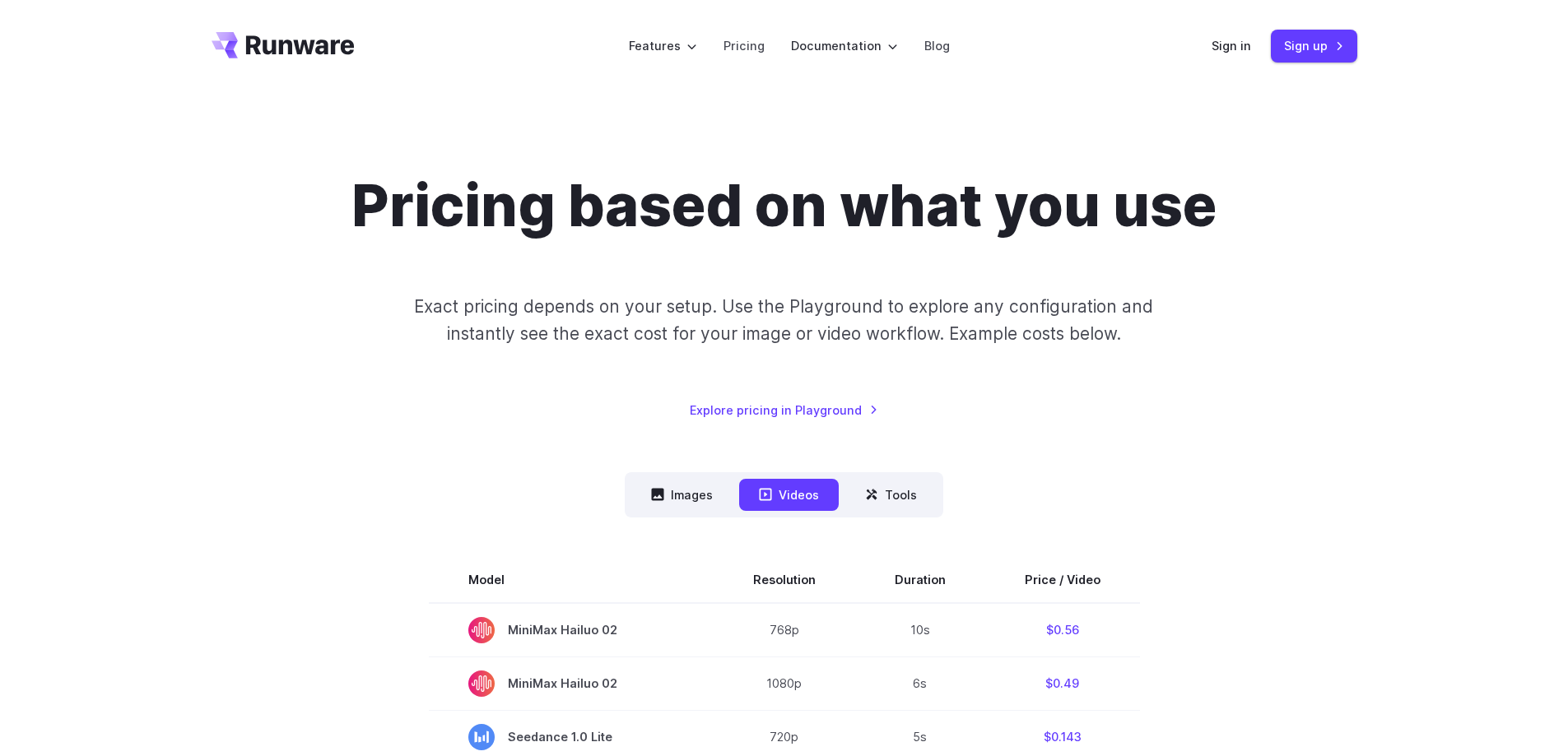
click at [305, 319] on div "Pricing based on what you use Exact pricing depends on your setup. Use the Play…" at bounding box center [784, 296] width 1146 height 249
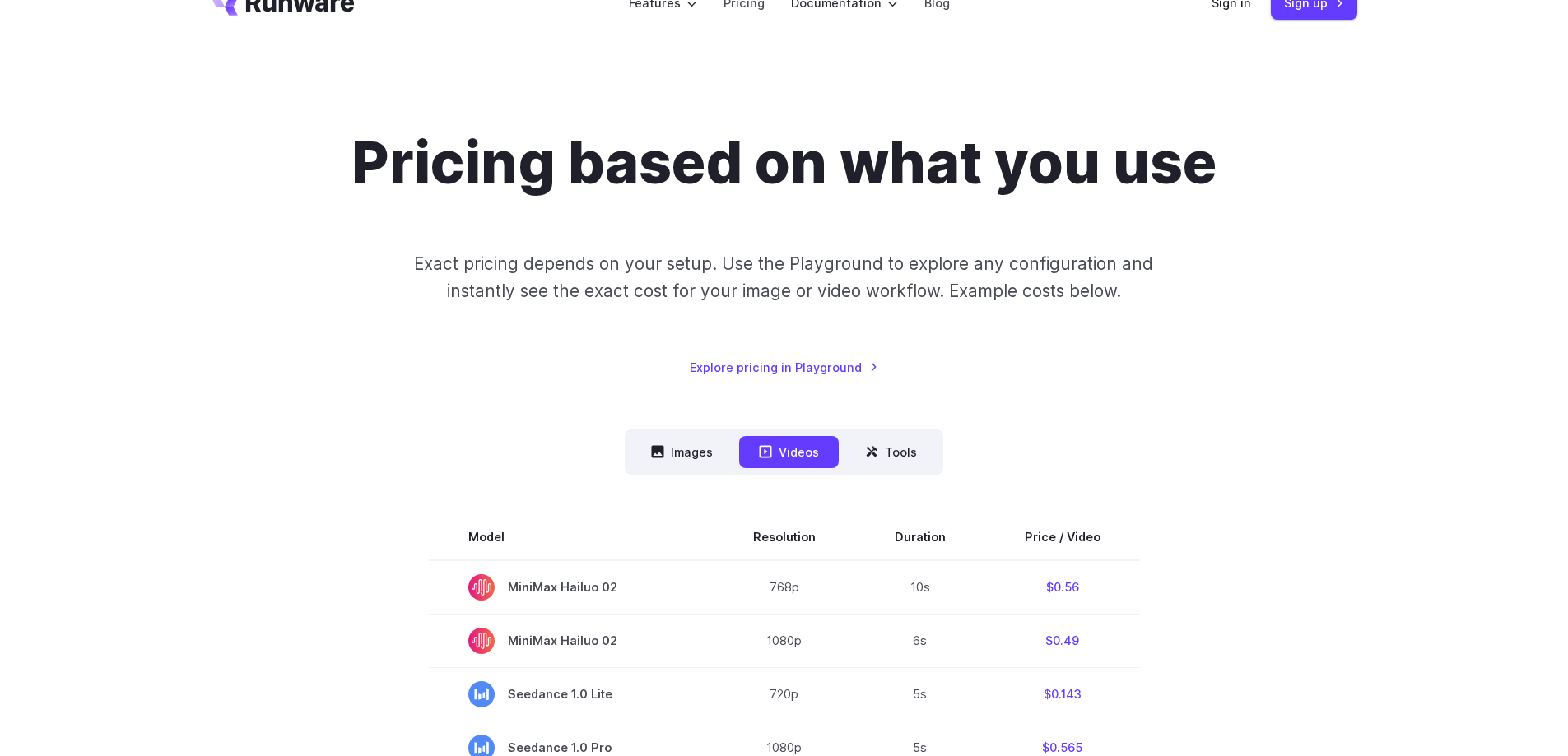
scroll to position [82, 0]
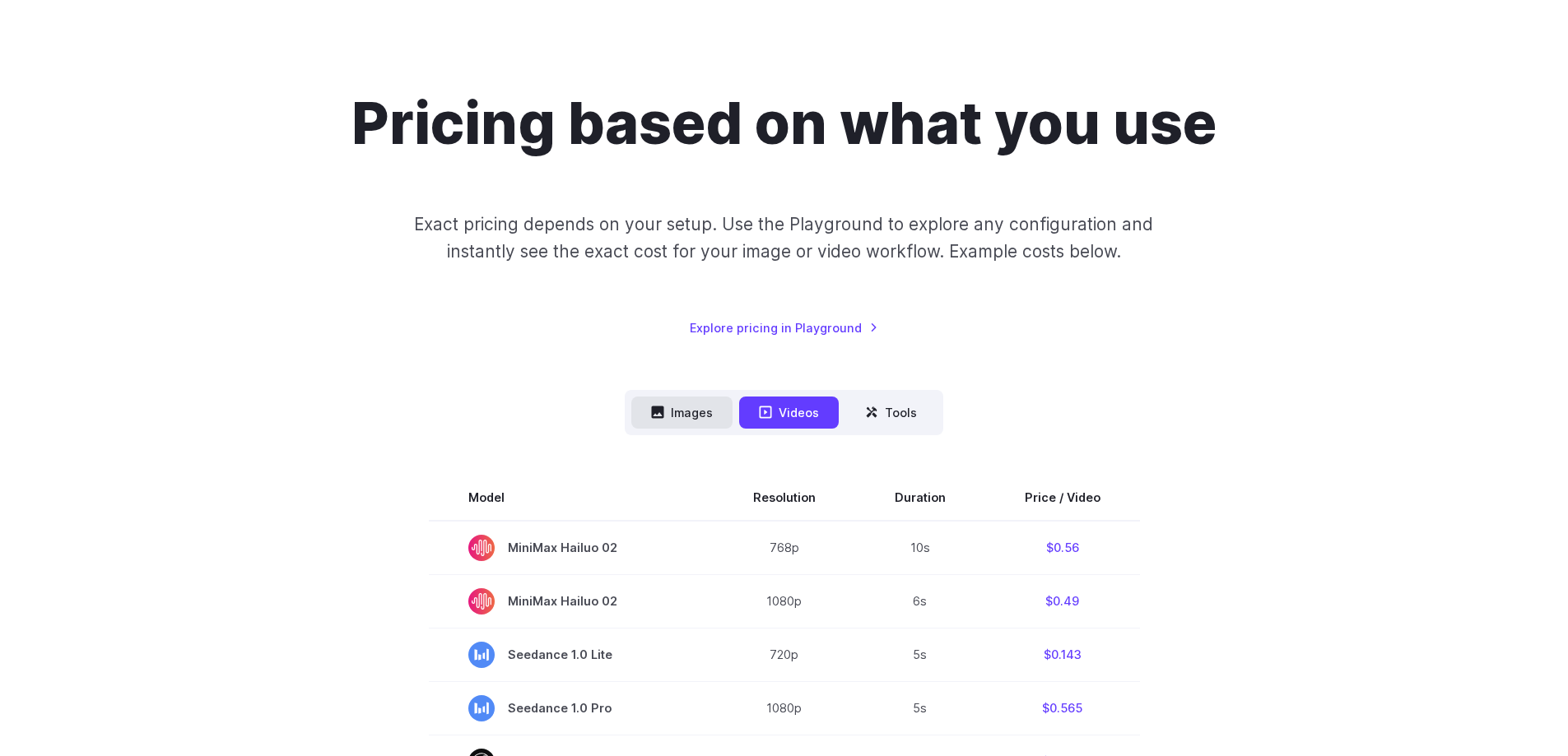
click at [689, 417] on button "Images" at bounding box center [682, 412] width 101 height 32
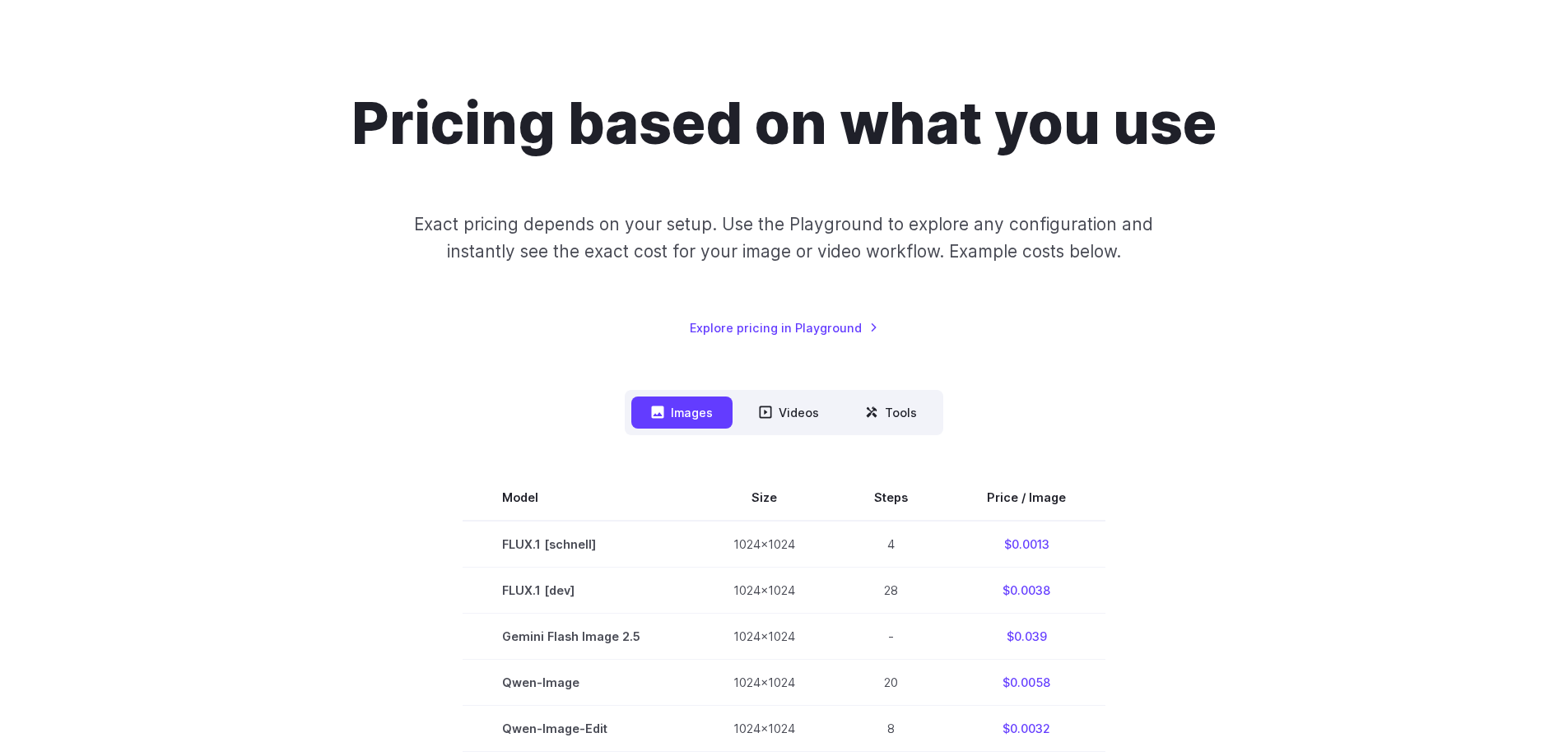
scroll to position [0, 0]
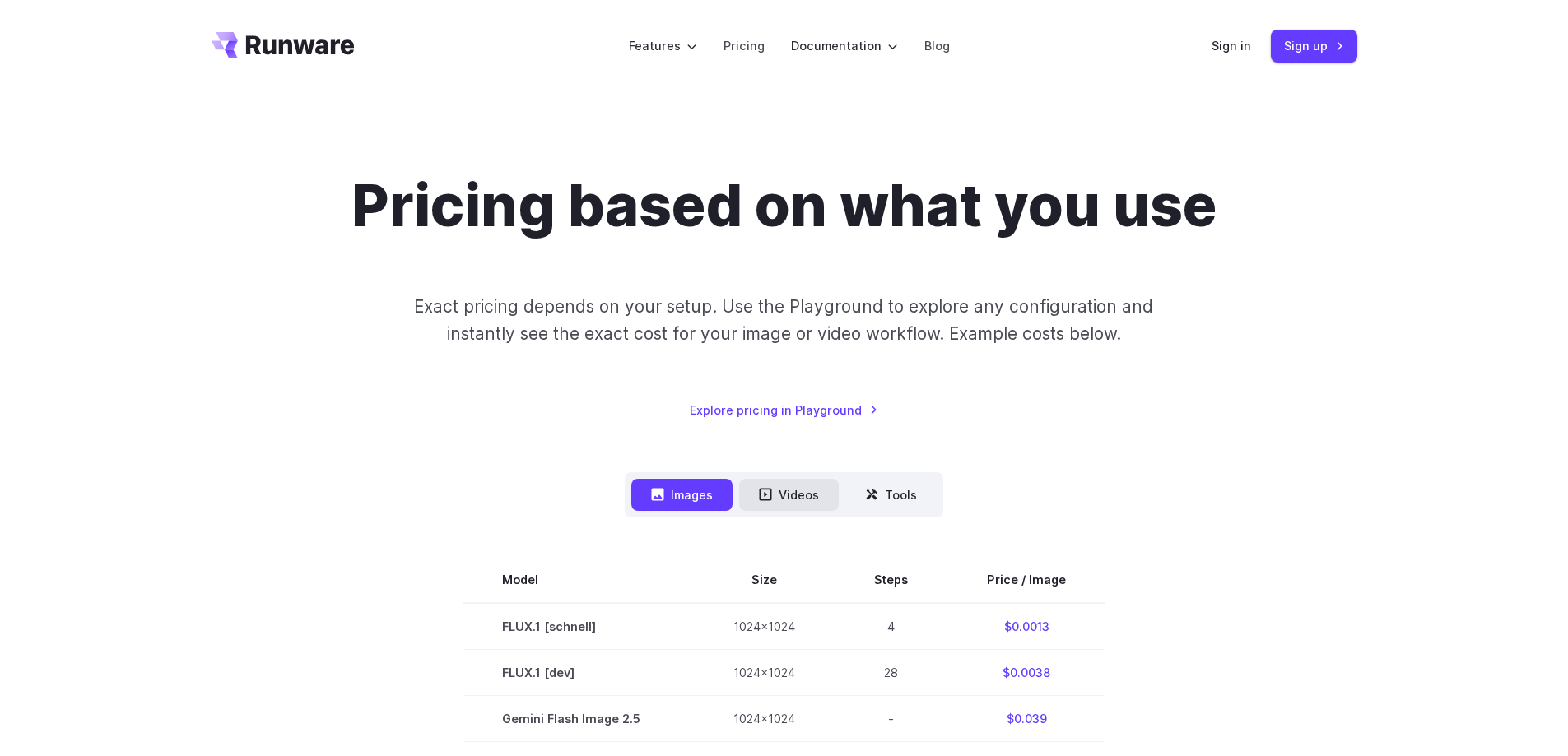
click at [791, 489] on button "Videos" at bounding box center [789, 495] width 100 height 32
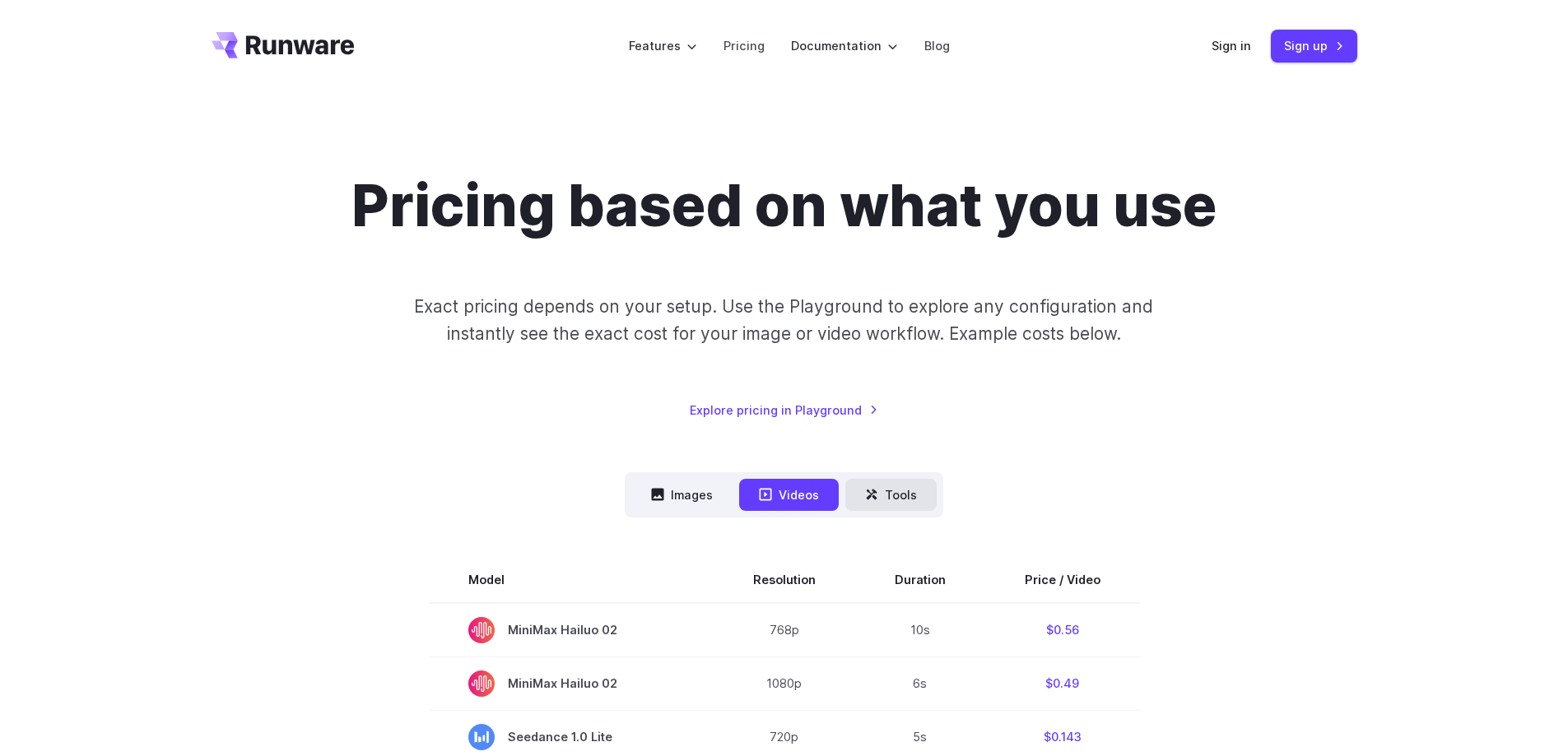
click at [878, 480] on button "Tools" at bounding box center [890, 495] width 91 height 32
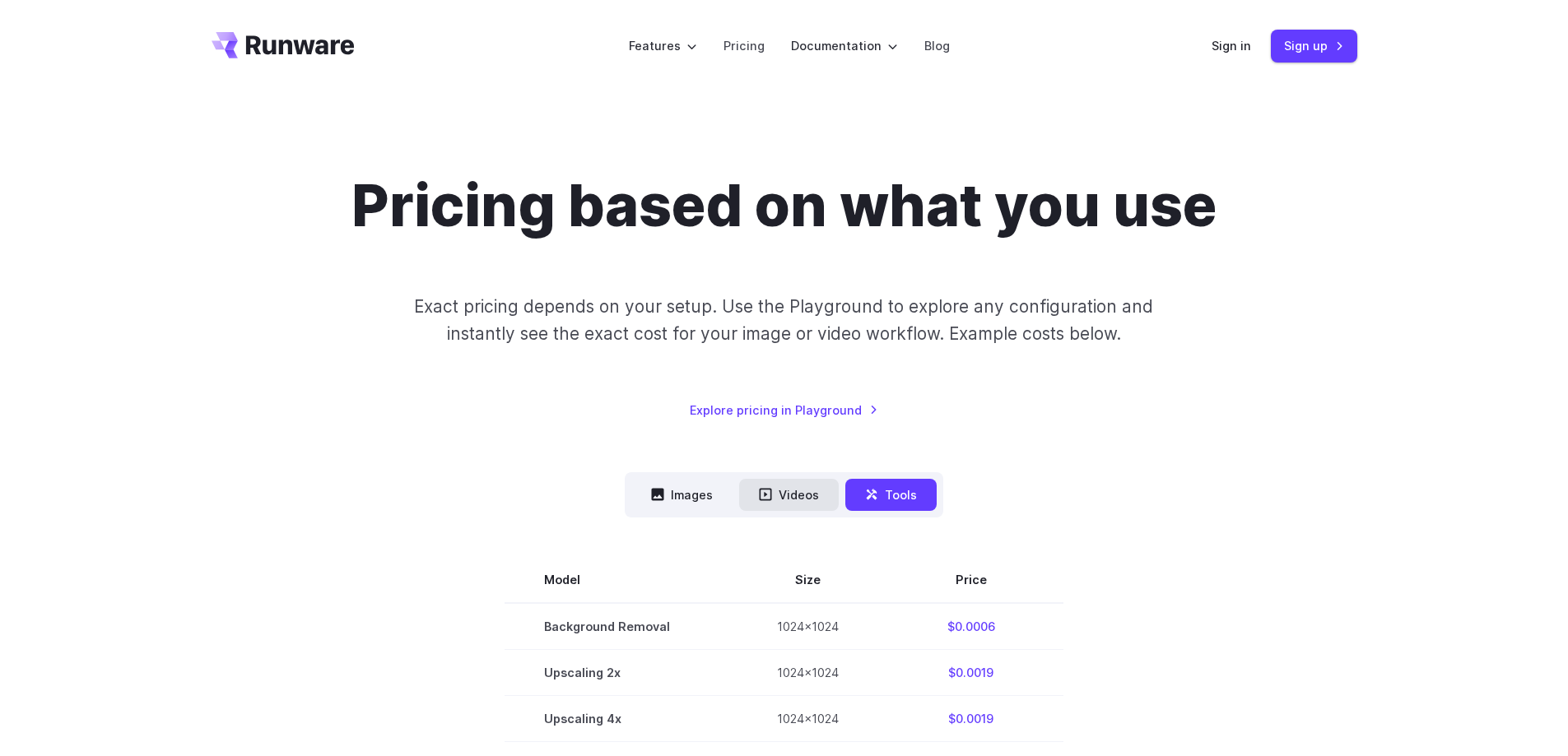
click at [761, 486] on button "Videos" at bounding box center [789, 495] width 100 height 32
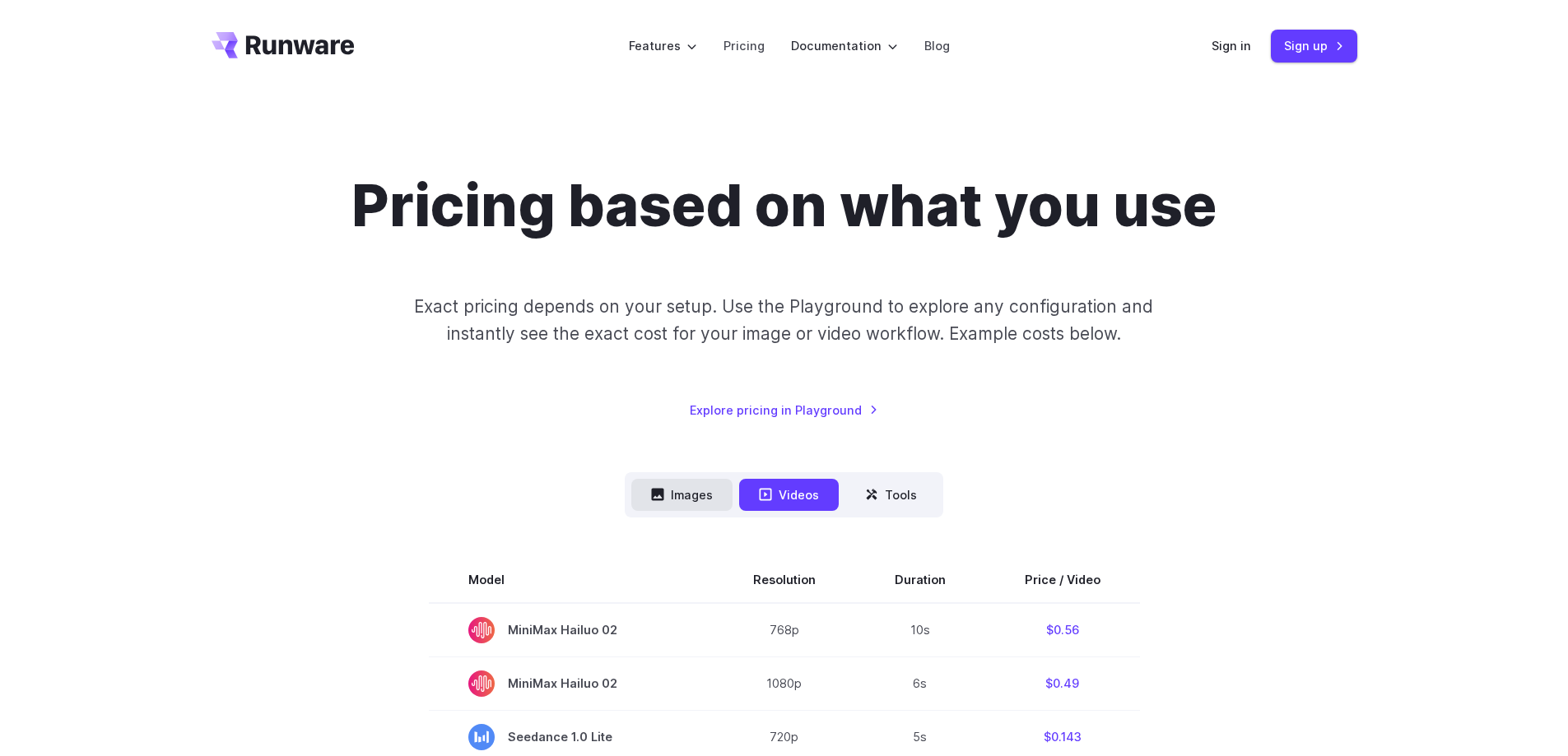
click at [640, 488] on button "Images" at bounding box center [682, 495] width 101 height 32
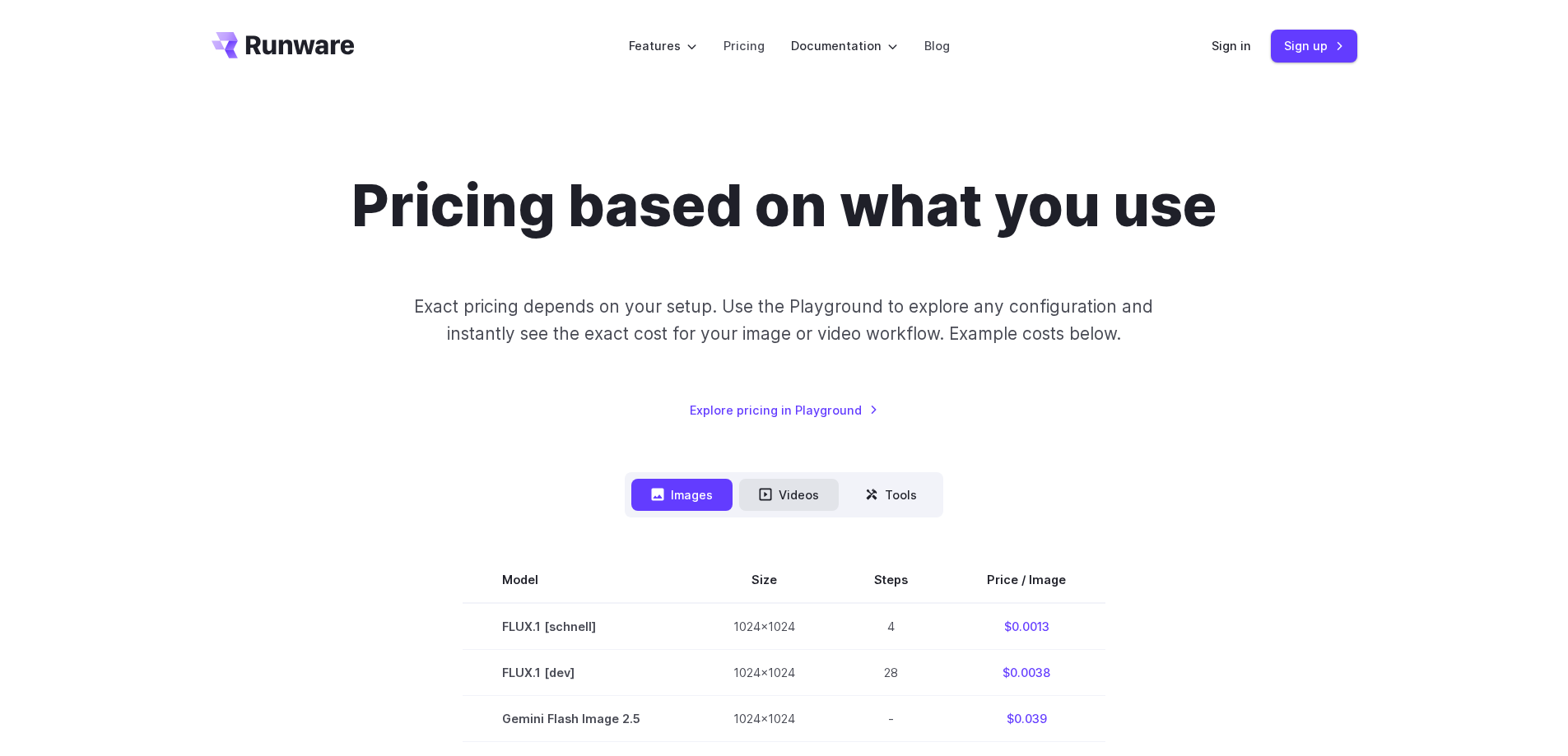
click at [766, 492] on icon at bounding box center [765, 494] width 13 height 13
click at [682, 492] on button "Images" at bounding box center [682, 495] width 101 height 32
click at [826, 492] on button "Videos" at bounding box center [789, 495] width 100 height 32
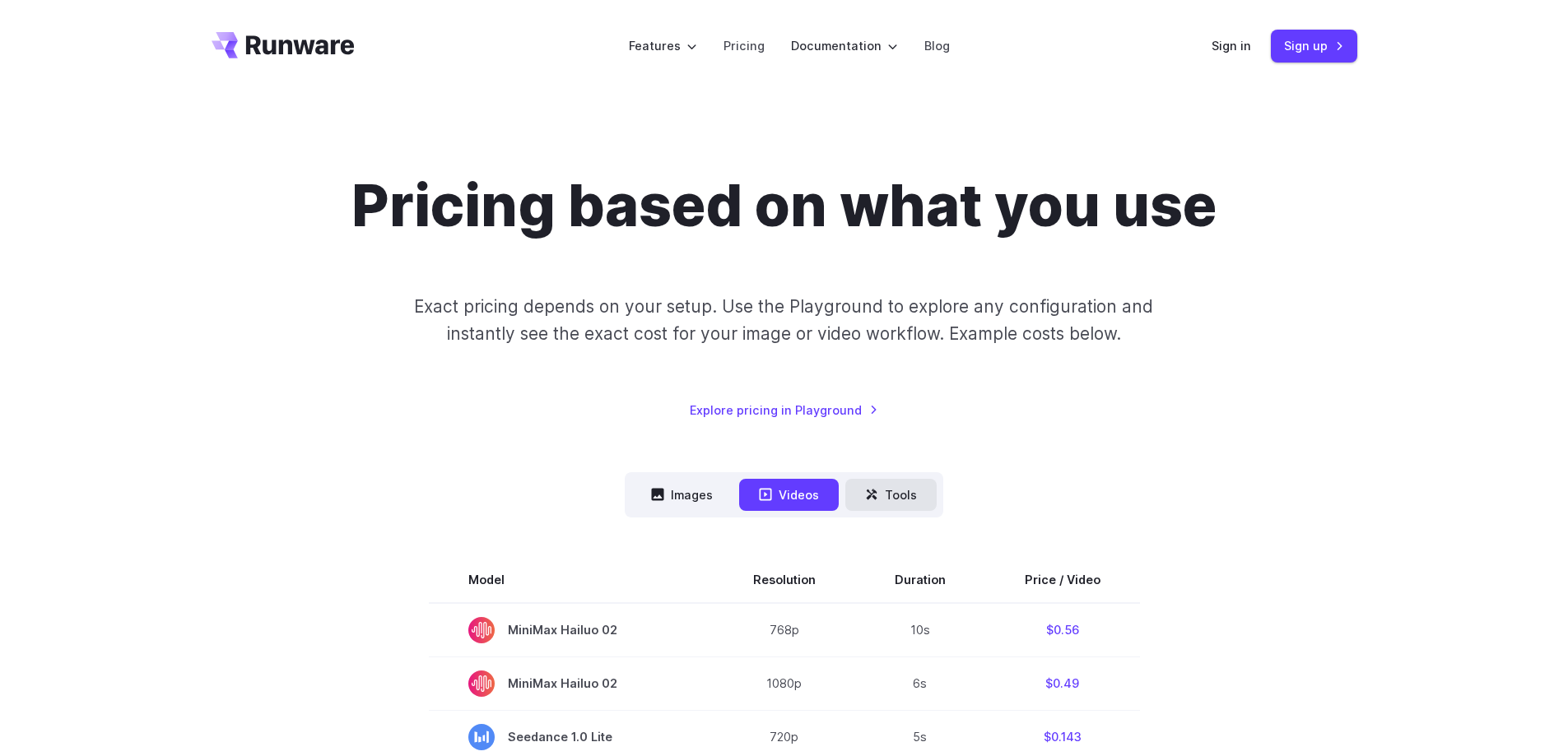
click at [872, 492] on icon at bounding box center [871, 494] width 13 height 13
click at [785, 502] on button "Videos" at bounding box center [789, 495] width 100 height 32
click at [694, 502] on button "Images" at bounding box center [682, 495] width 101 height 32
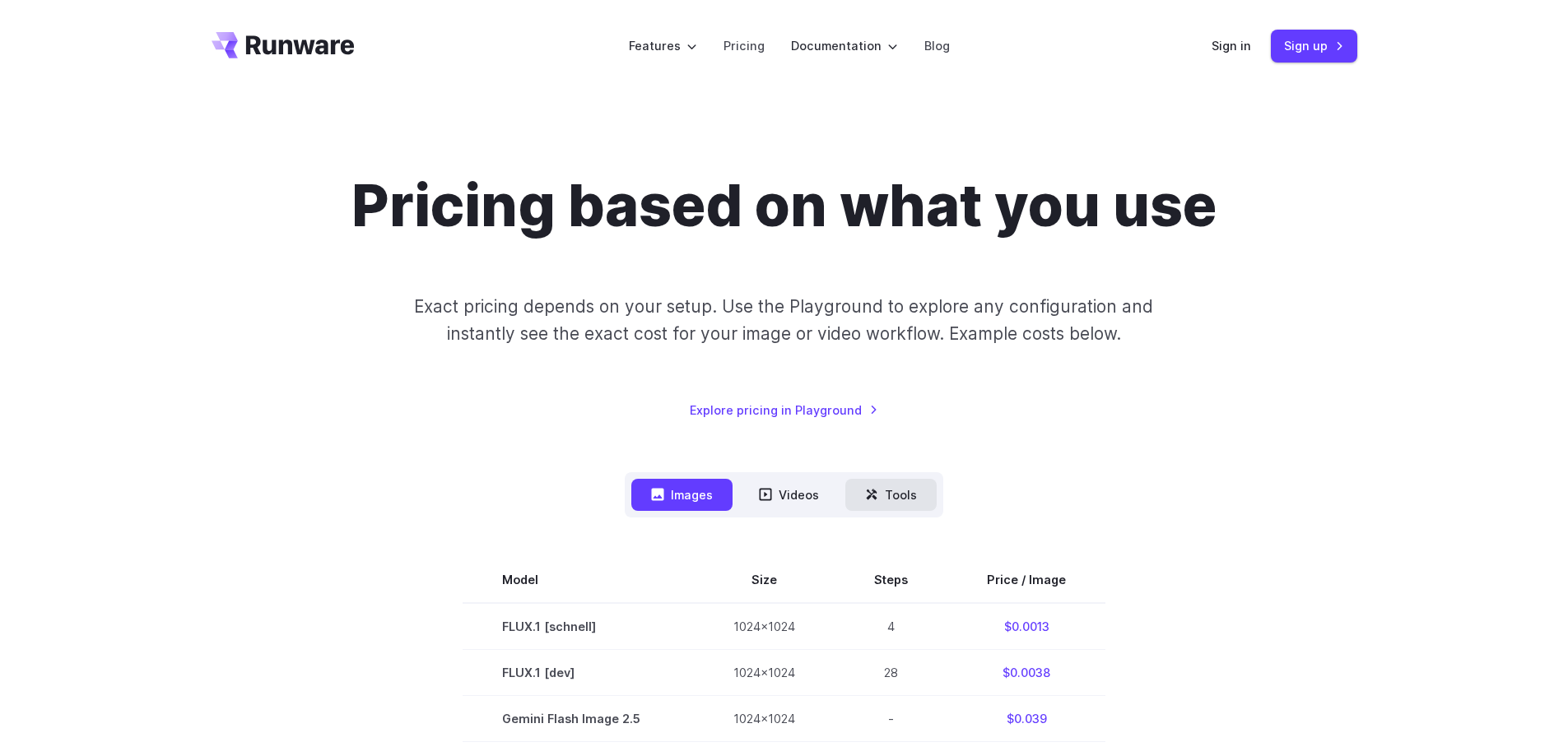
click at [865, 499] on icon at bounding box center [871, 494] width 13 height 13
click at [762, 502] on button "Videos" at bounding box center [789, 495] width 100 height 32
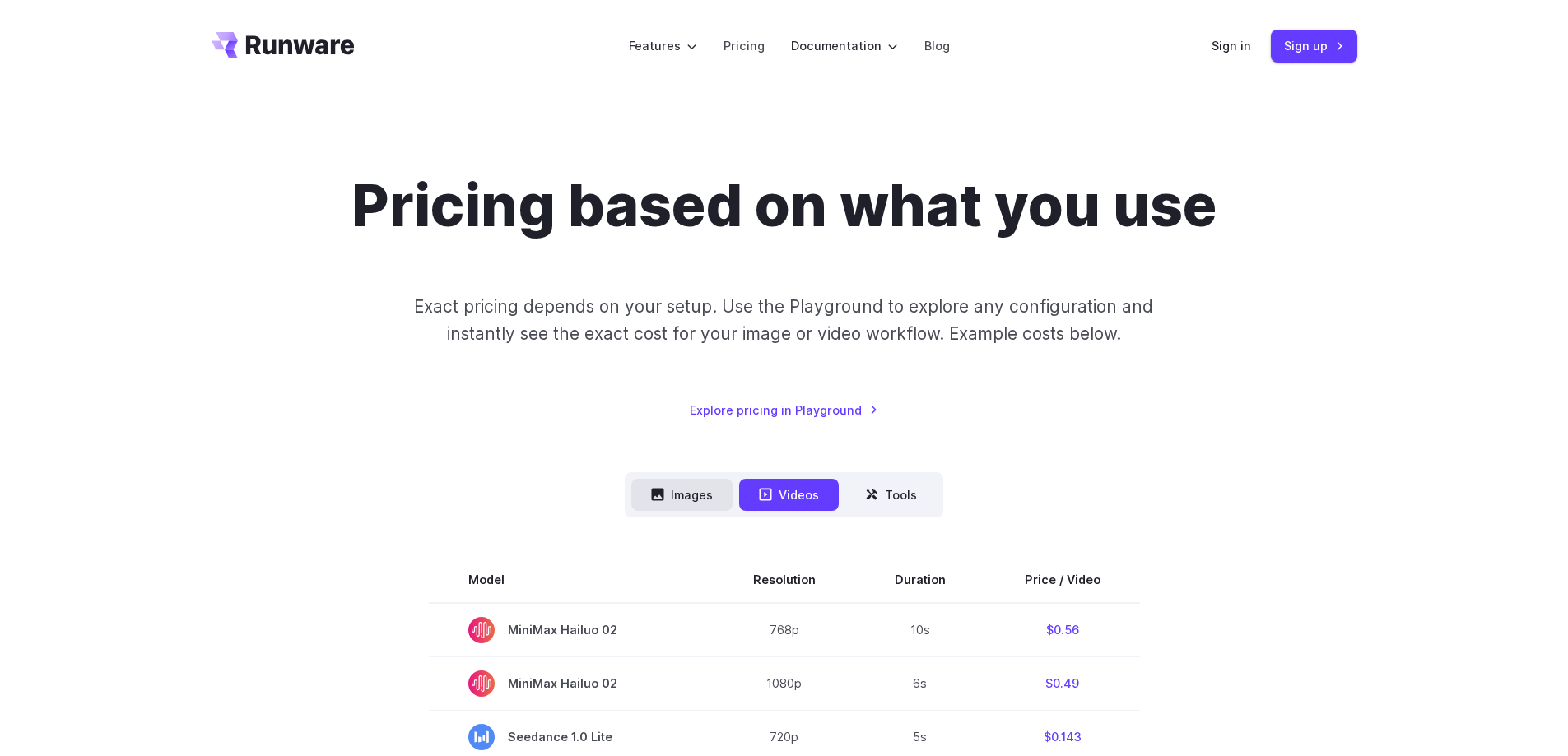
click at [683, 500] on button "Images" at bounding box center [682, 495] width 101 height 32
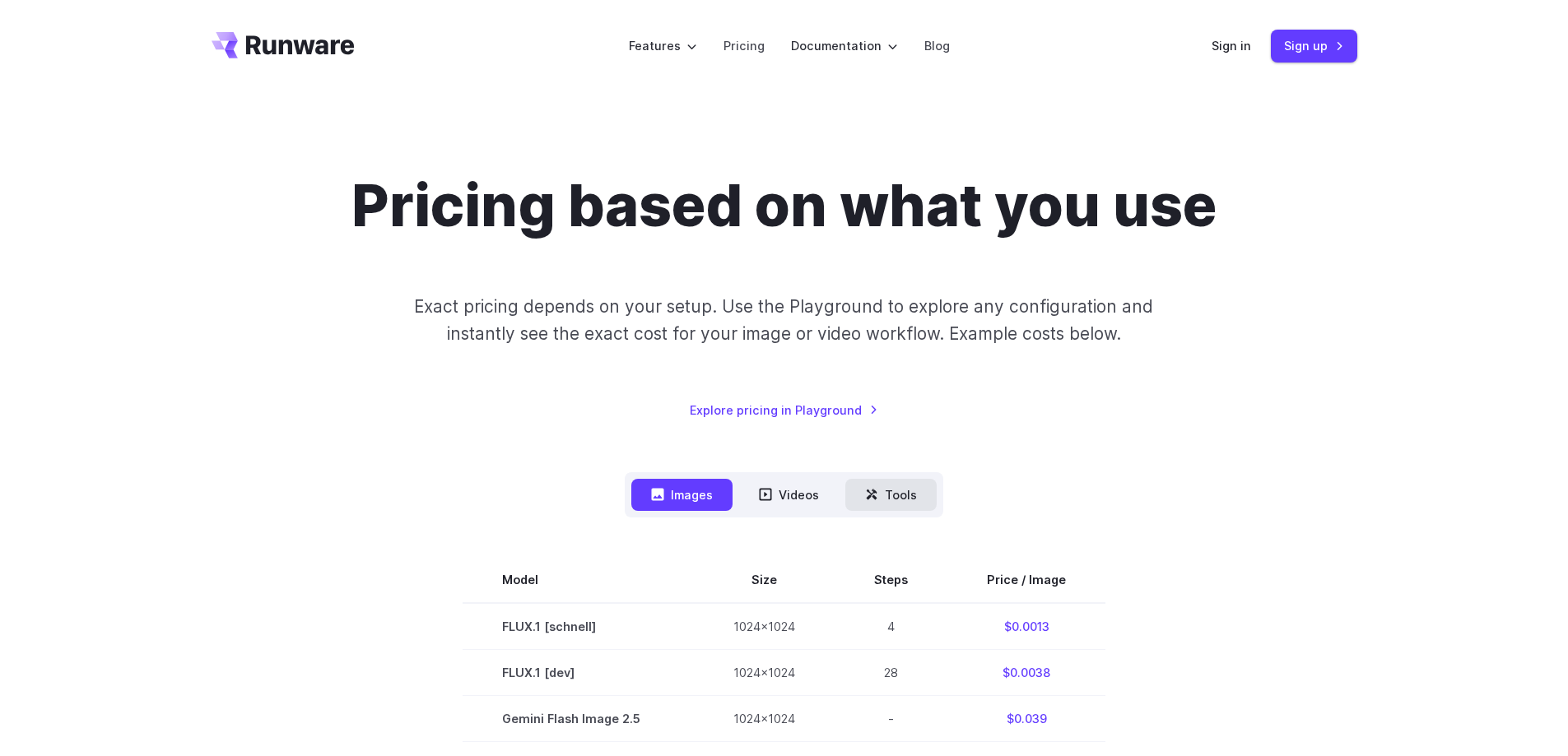
click at [929, 498] on button "Tools" at bounding box center [890, 495] width 91 height 32
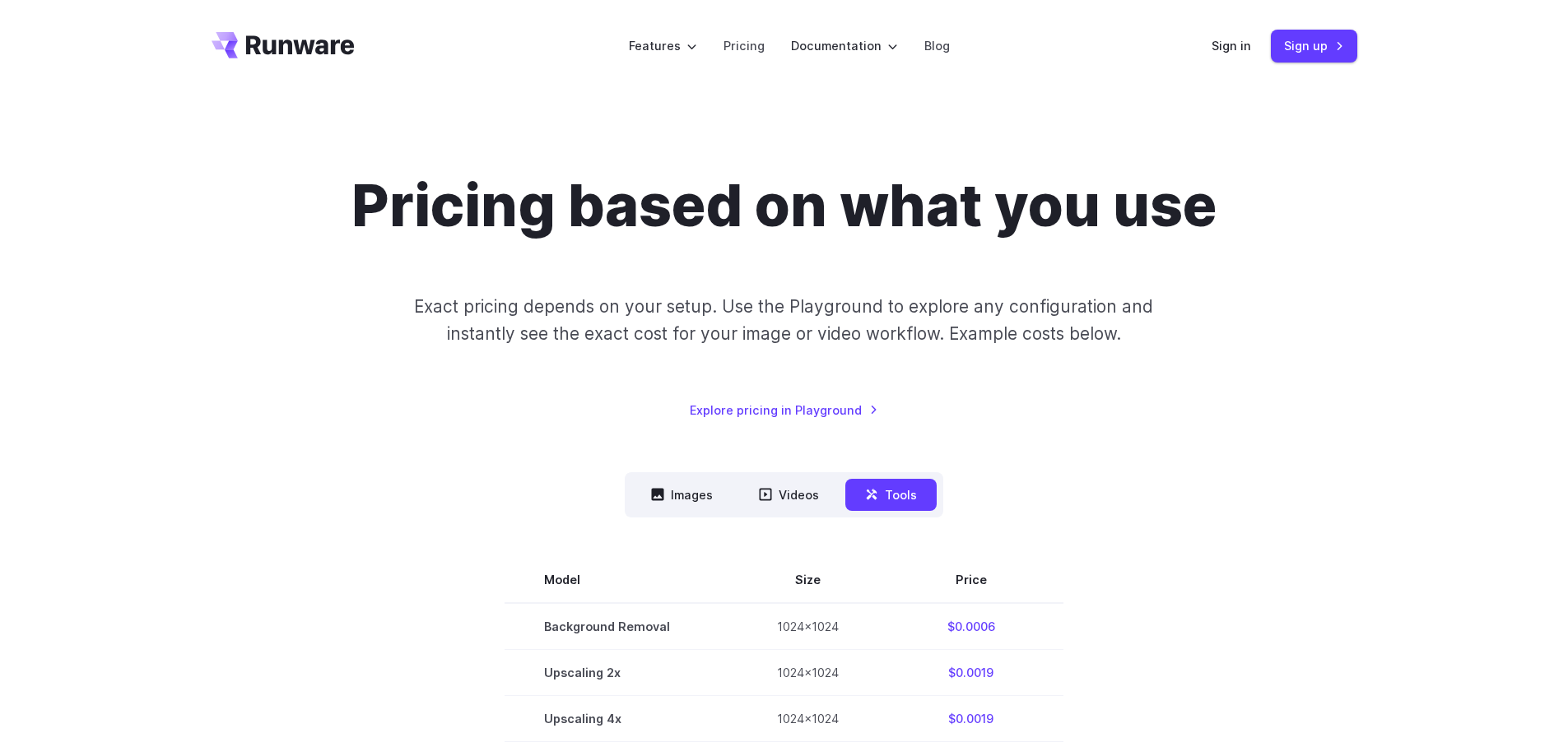
click at [344, 449] on div "Pricing based on what you use Exact pricing depends on your setup. Use the Play…" at bounding box center [784, 516] width 1146 height 691
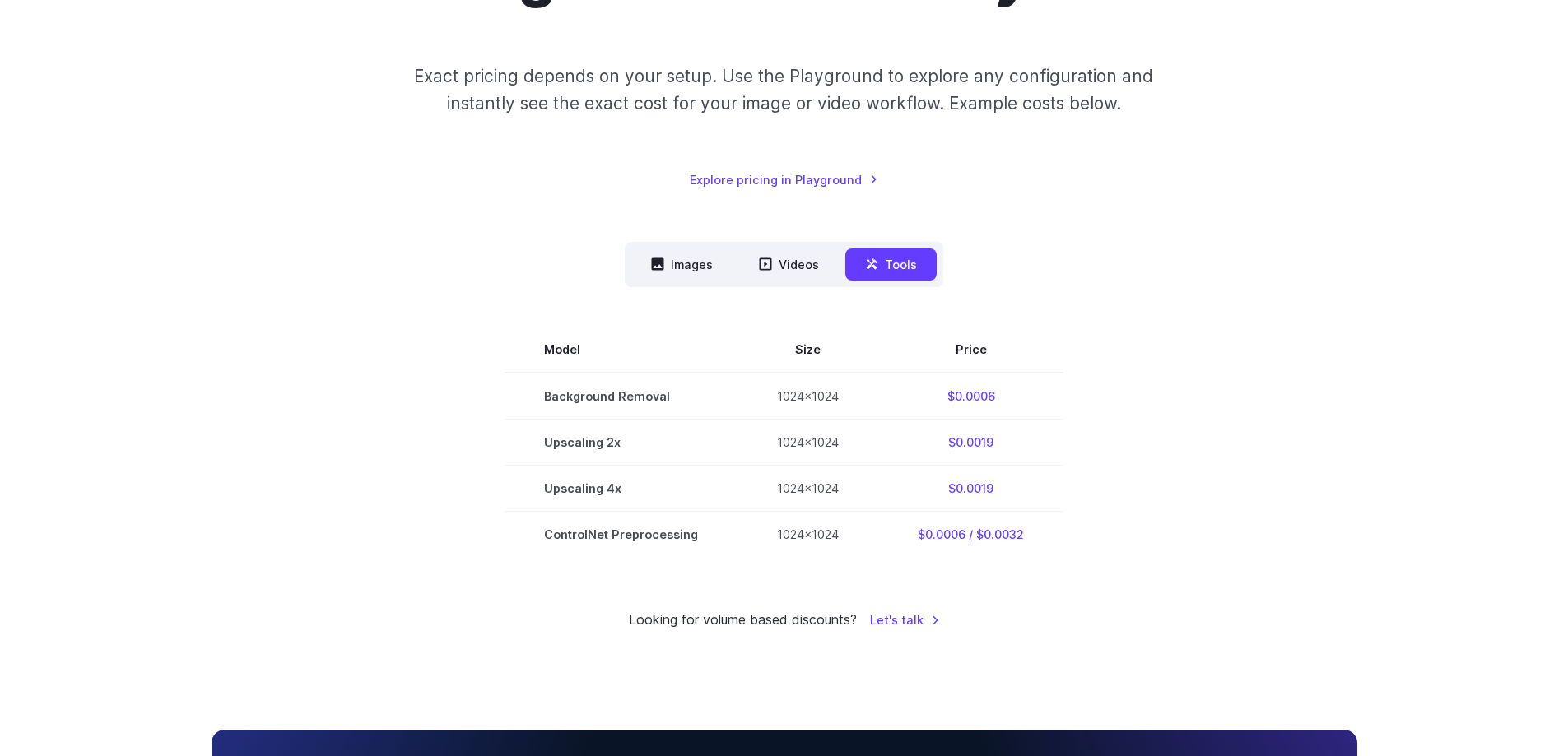
scroll to position [411, 0]
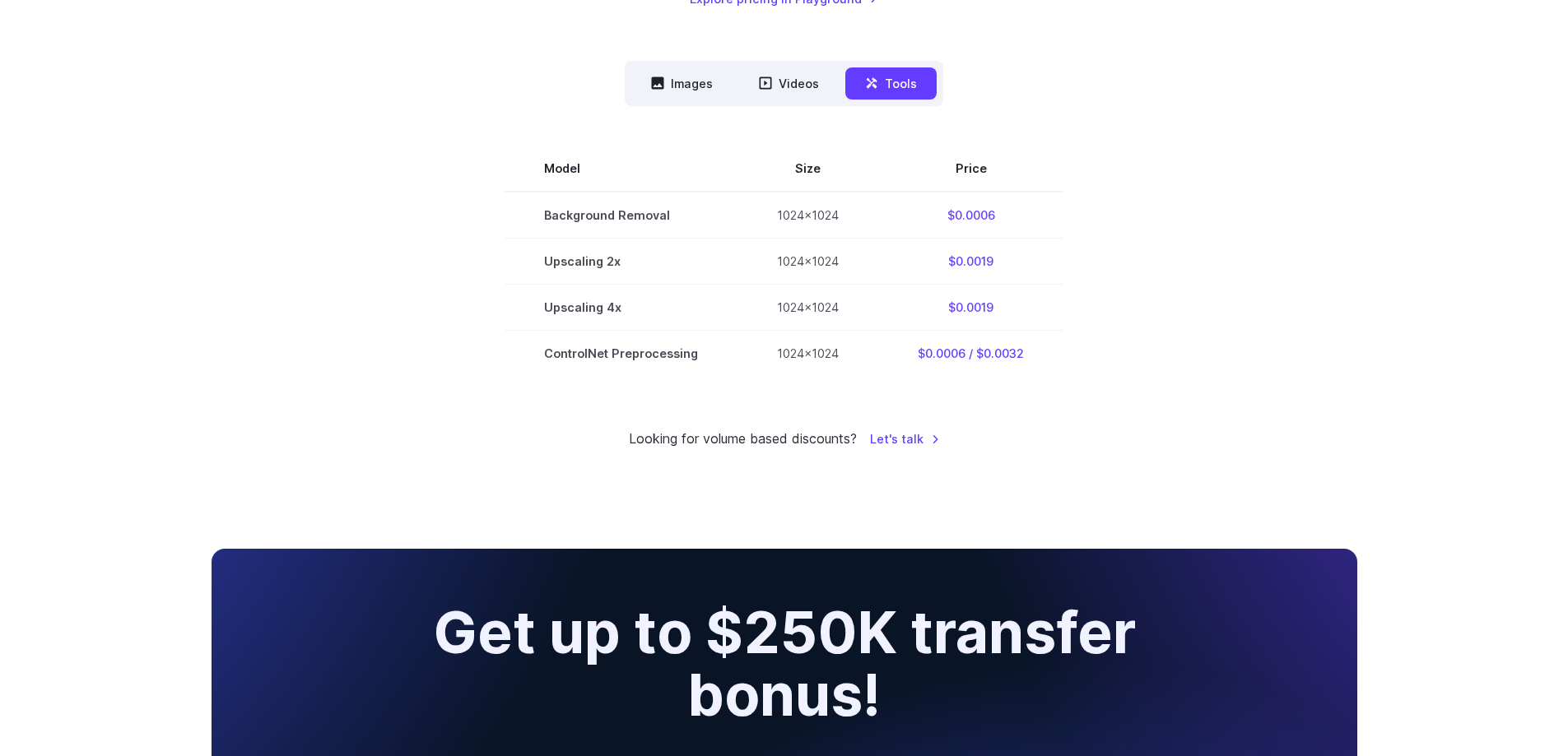
click at [318, 304] on section "Model Size Price Background Removal 1024x1024 $0.0006 Upscaling 2x 1024x1024 $0…" at bounding box center [784, 261] width 1146 height 230
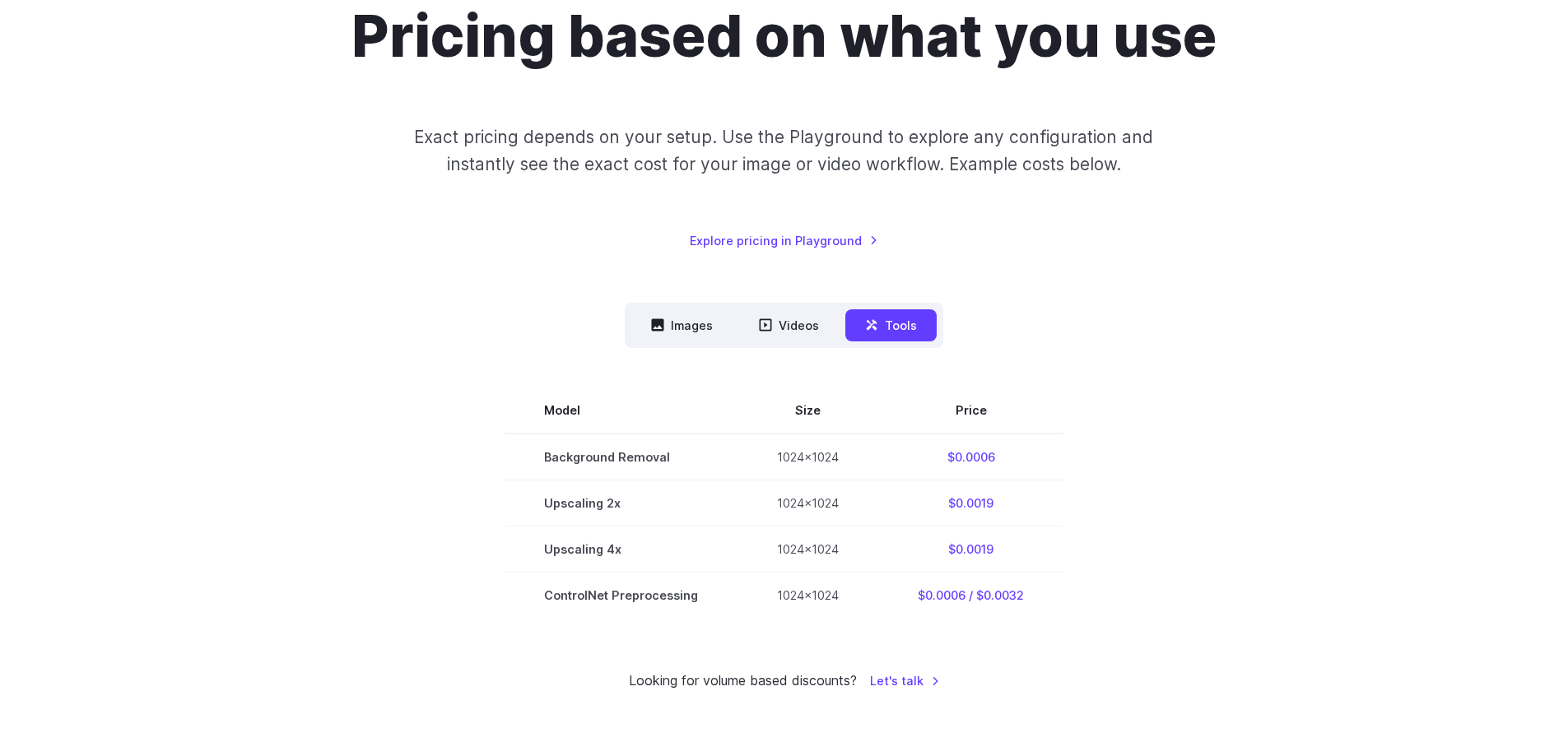
scroll to position [165, 0]
